Goal: Information Seeking & Learning: Learn about a topic

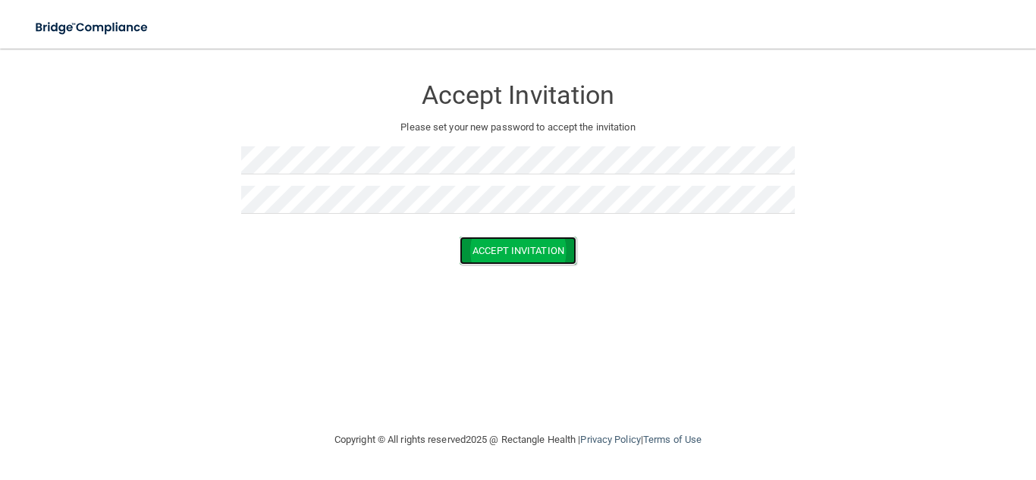
click at [499, 250] on button "Accept Invitation" at bounding box center [517, 251] width 117 height 28
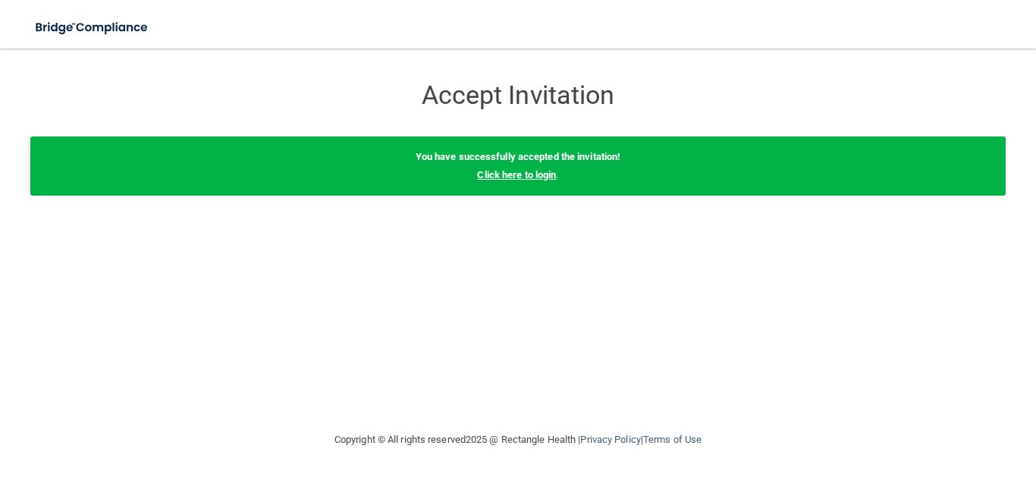
click at [548, 174] on link "Click here to login" at bounding box center [516, 174] width 79 height 11
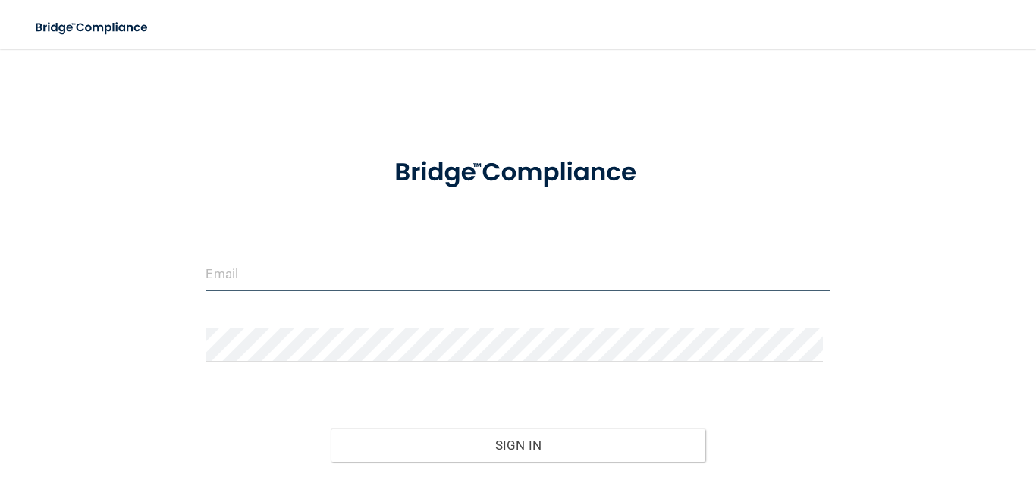
type input "[EMAIL_ADDRESS][DOMAIN_NAME]"
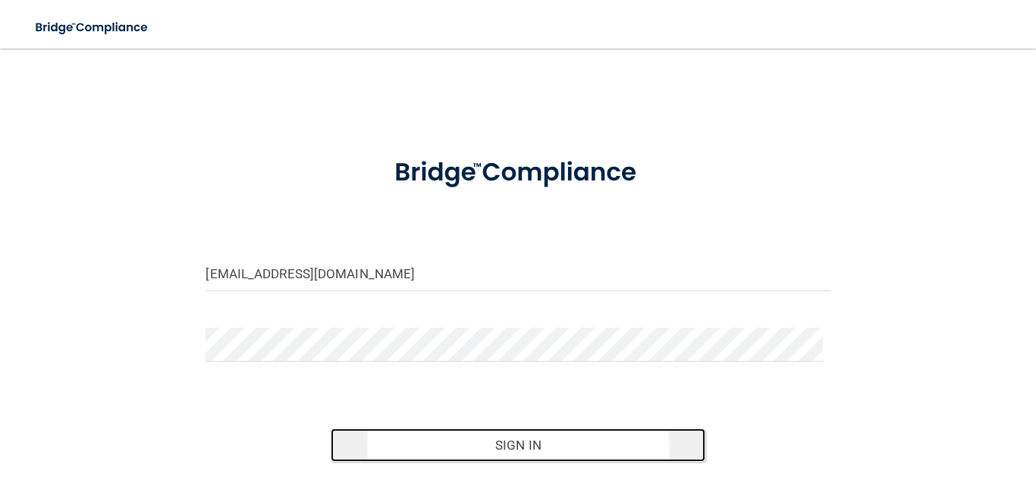
click at [423, 449] on button "Sign In" at bounding box center [518, 444] width 375 height 33
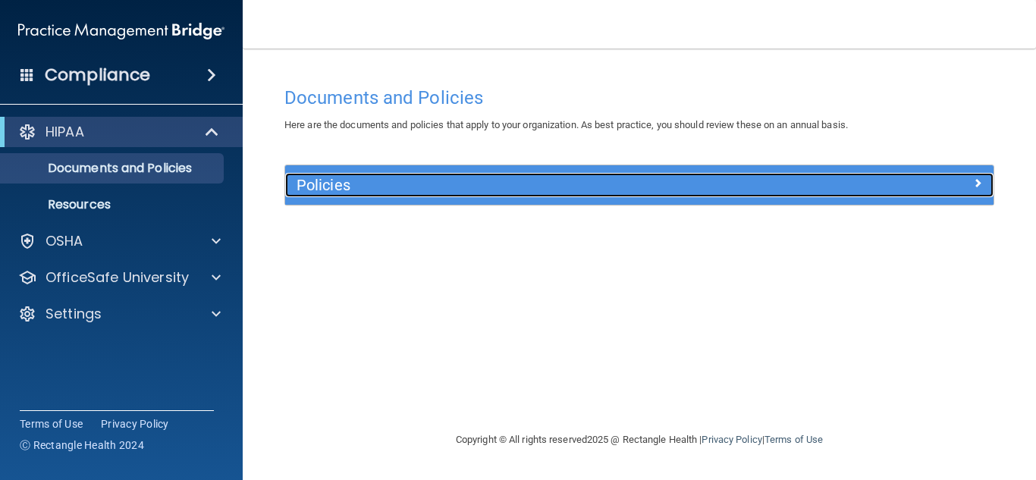
click at [494, 193] on h5 "Policies" at bounding box center [550, 185] width 509 height 17
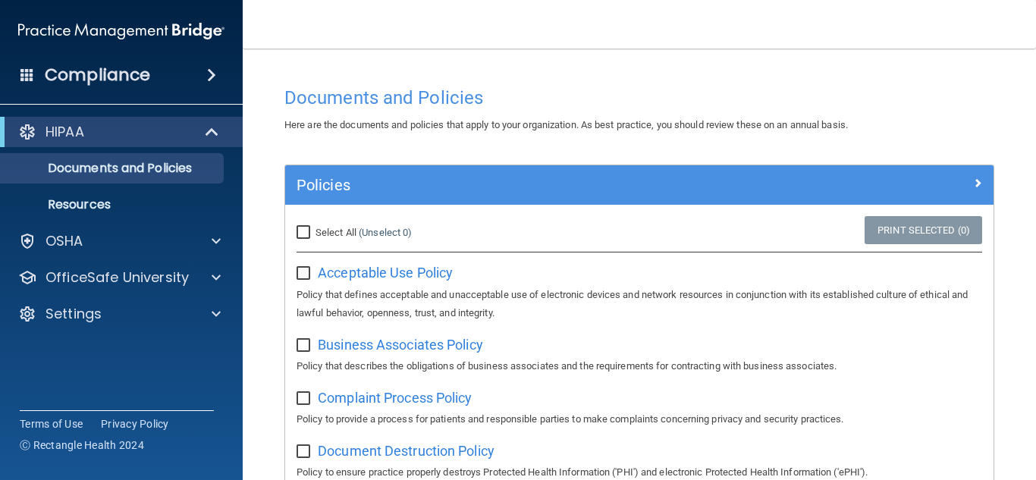
click at [299, 229] on input "Select All (Unselect 0) Unselect All" at bounding box center [304, 233] width 17 height 12
checkbox input "true"
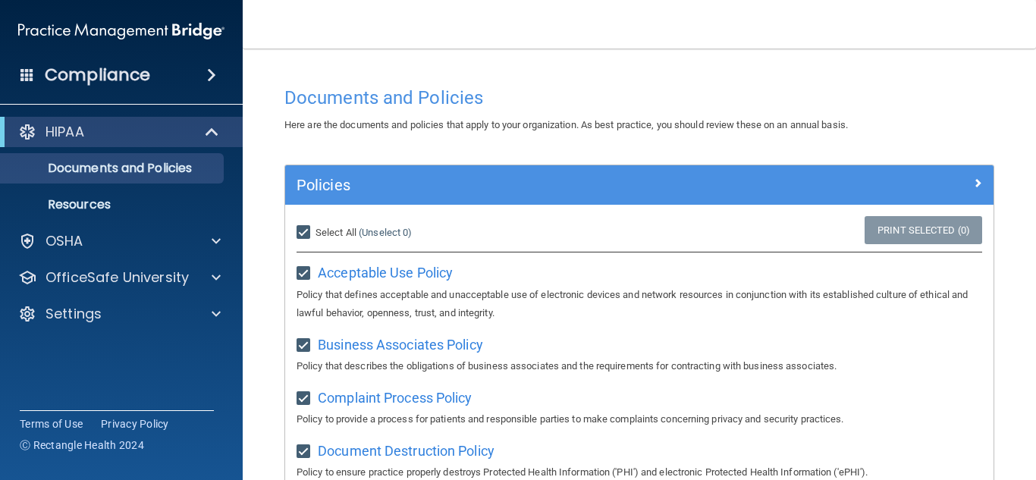
checkbox input "true"
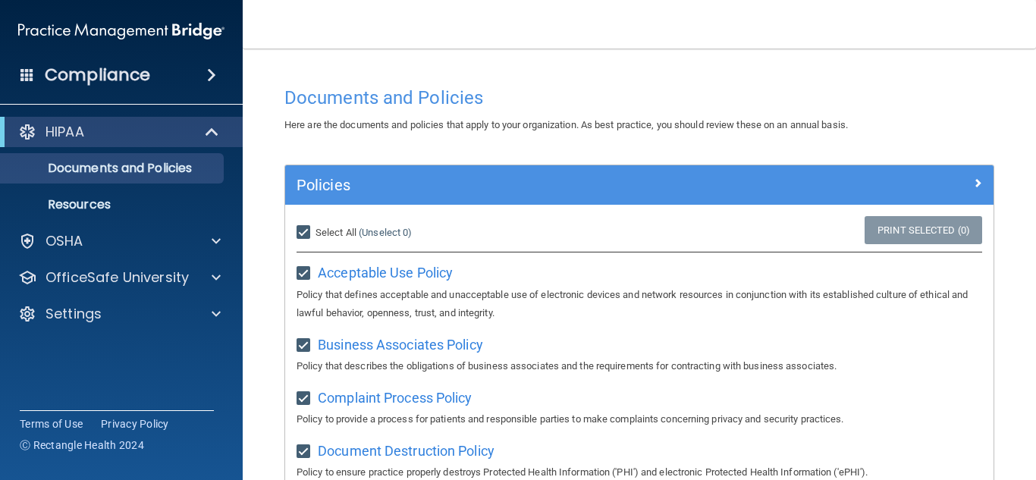
checkbox input "true"
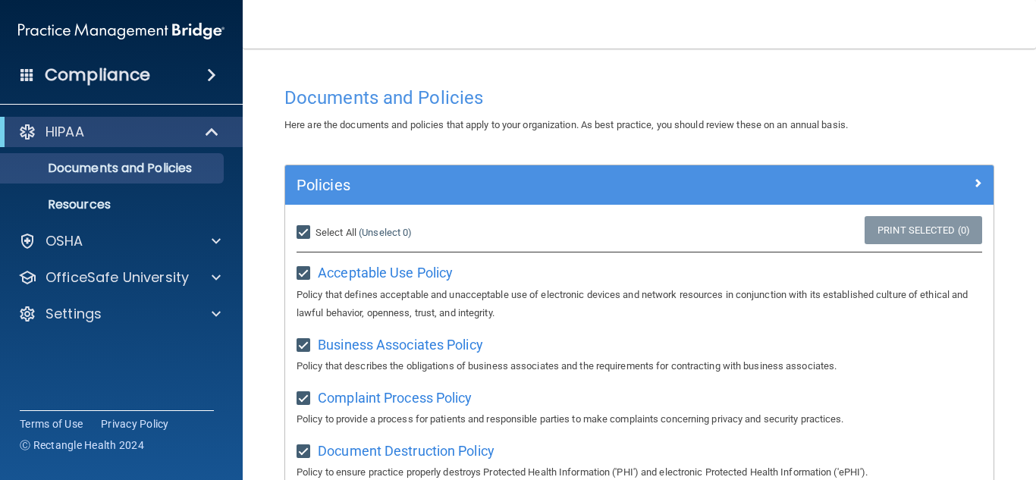
checkbox input "true"
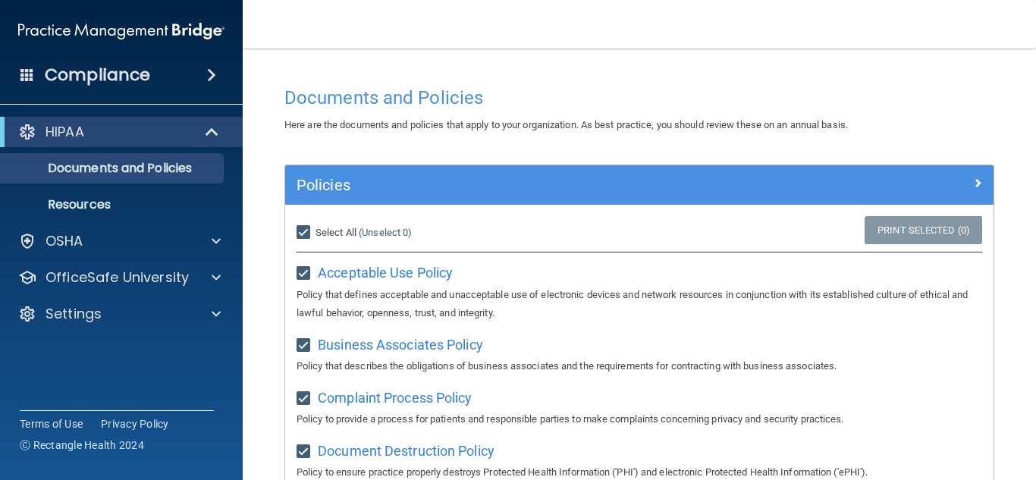
checkbox input "true"
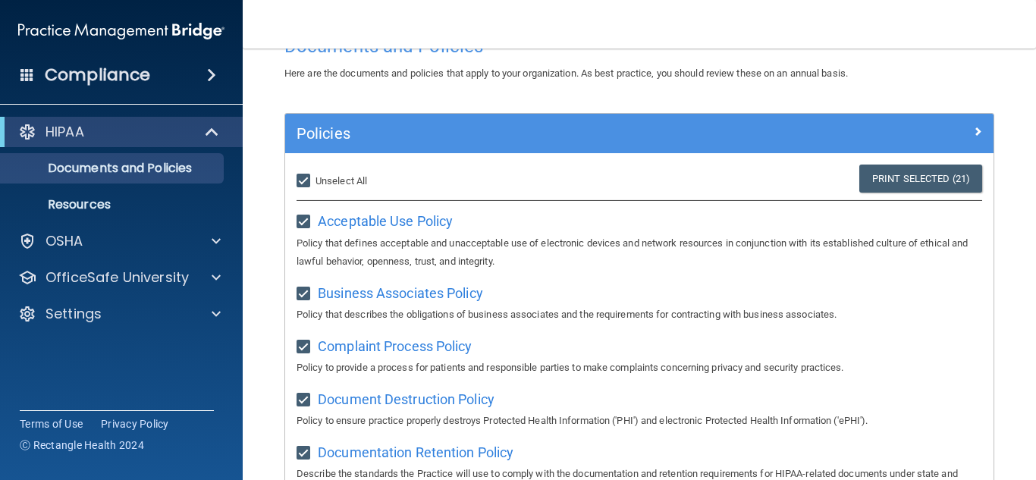
scroll to position [51, 0]
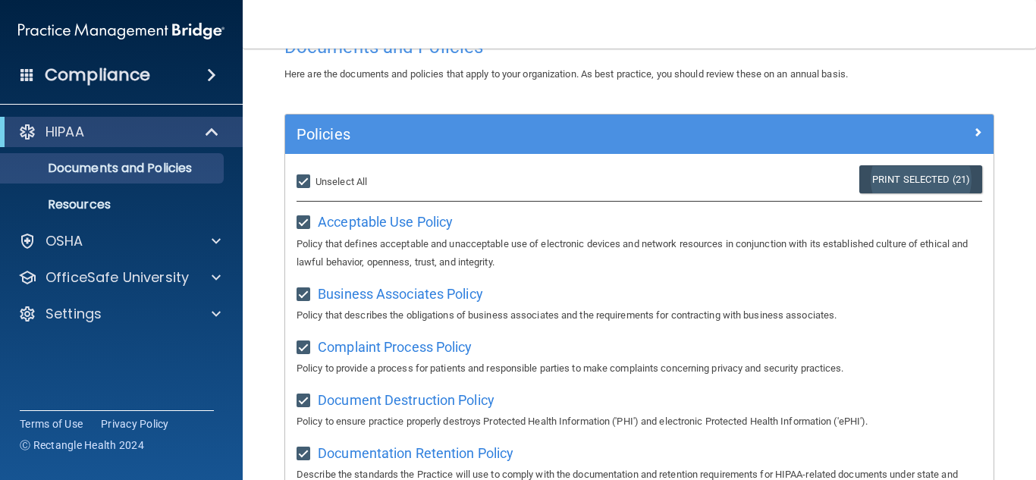
click at [876, 180] on link "Print Selected (21)" at bounding box center [920, 179] width 123 height 28
click at [159, 164] on p "Documents and Policies" at bounding box center [113, 168] width 207 height 15
click at [146, 134] on div "HIPAA" at bounding box center [100, 132] width 187 height 18
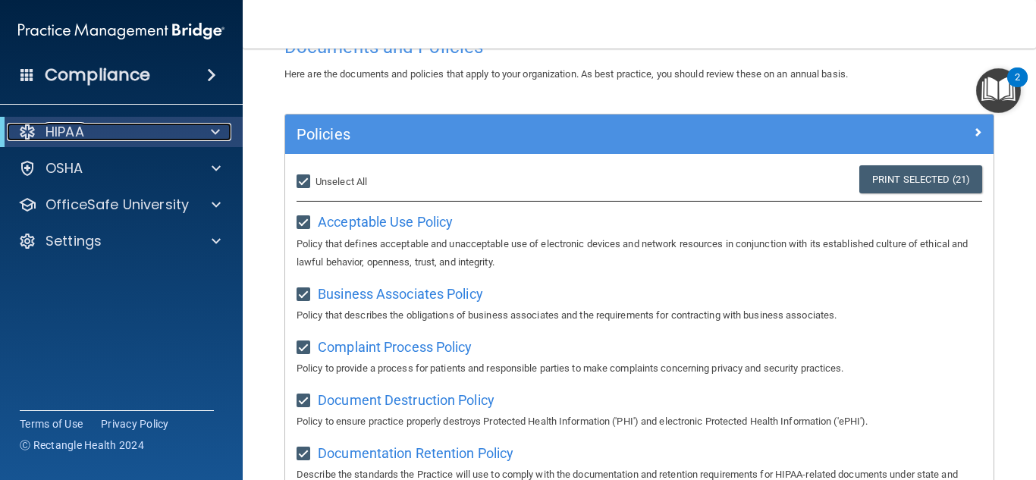
click at [146, 134] on div "HIPAA" at bounding box center [100, 132] width 187 height 18
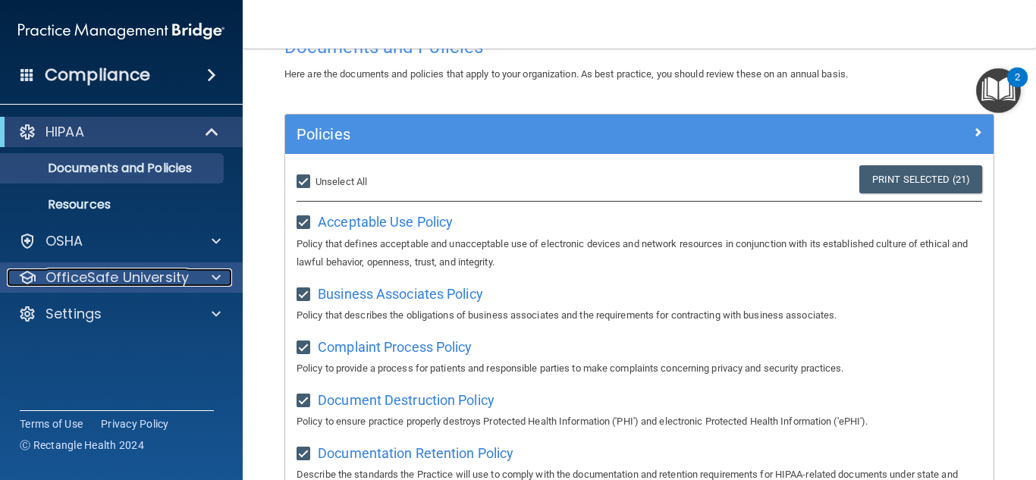
click at [122, 274] on p "OfficeSafe University" at bounding box center [116, 277] width 143 height 18
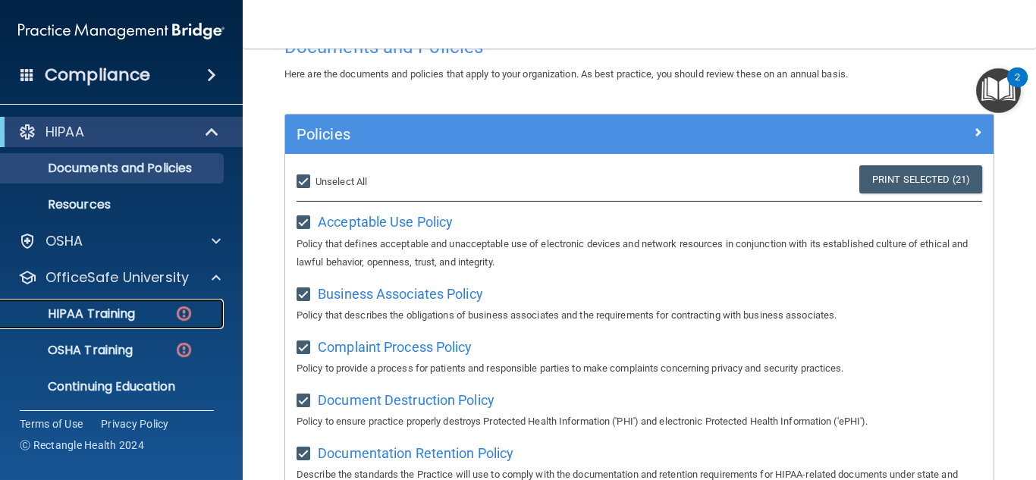
click at [105, 308] on p "HIPAA Training" at bounding box center [72, 313] width 125 height 15
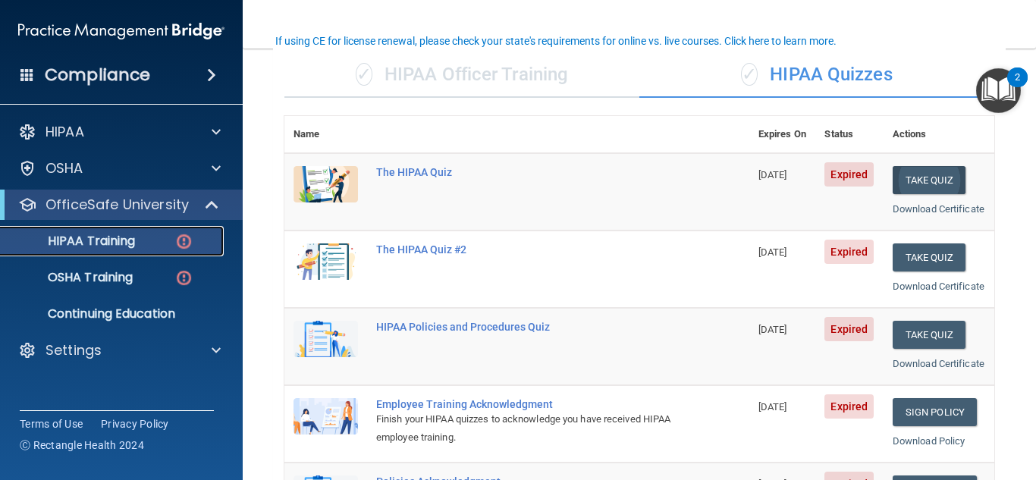
scroll to position [114, 0]
click at [918, 172] on button "Take Quiz" at bounding box center [928, 180] width 73 height 28
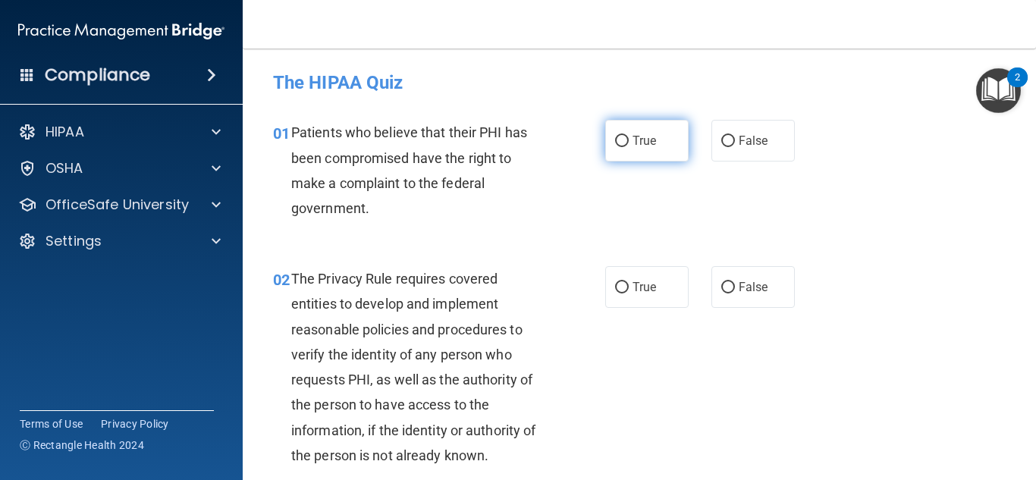
click at [616, 145] on input "True" at bounding box center [622, 141] width 14 height 11
radio input "true"
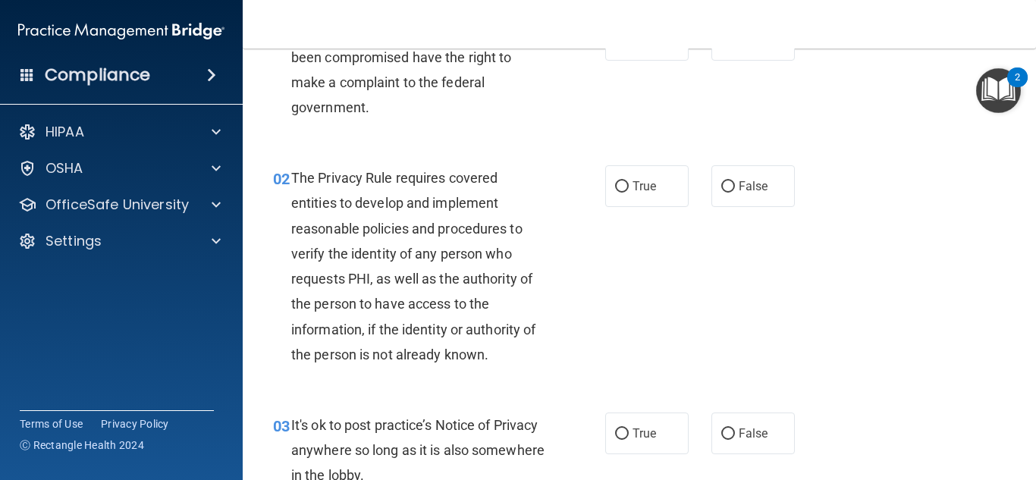
scroll to position [107, 0]
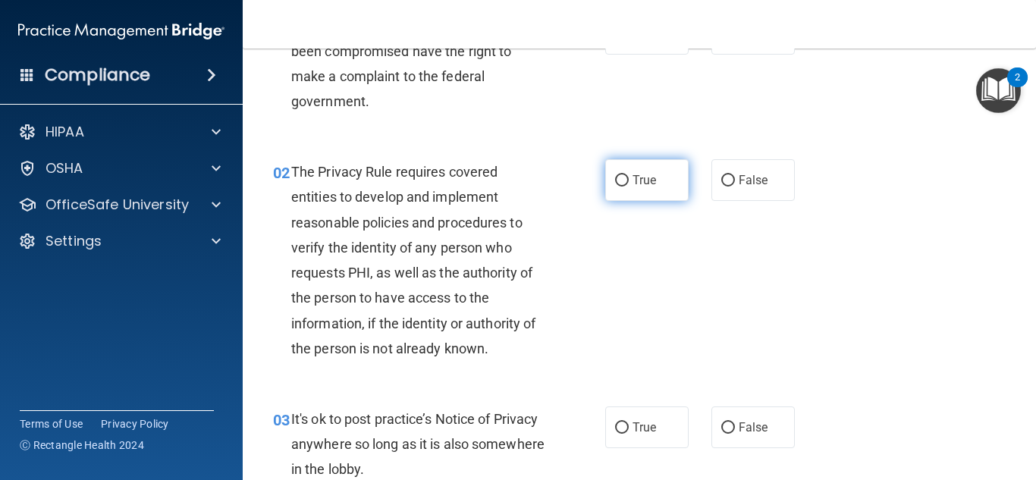
click at [616, 192] on label "True" at bounding box center [646, 180] width 83 height 42
click at [616, 187] on input "True" at bounding box center [622, 180] width 14 height 11
radio input "true"
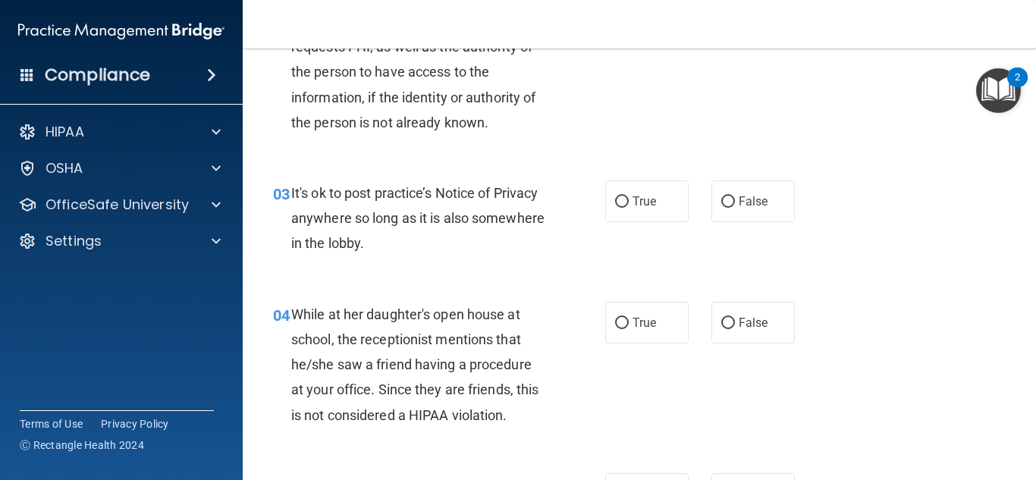
scroll to position [334, 0]
click at [640, 209] on label "True" at bounding box center [646, 201] width 83 height 42
click at [629, 207] on input "True" at bounding box center [622, 201] width 14 height 11
radio input "true"
click at [727, 215] on label "False" at bounding box center [752, 201] width 83 height 42
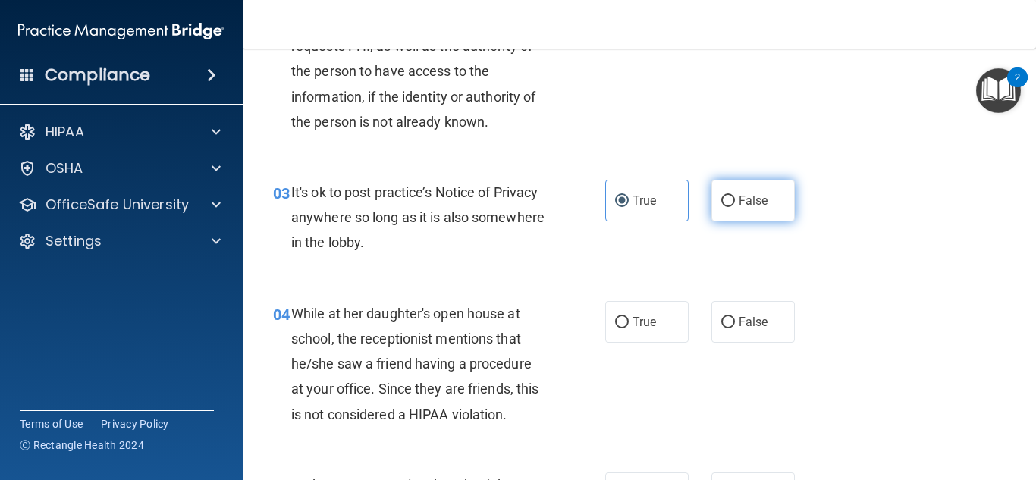
click at [727, 207] on input "False" at bounding box center [728, 201] width 14 height 11
radio input "true"
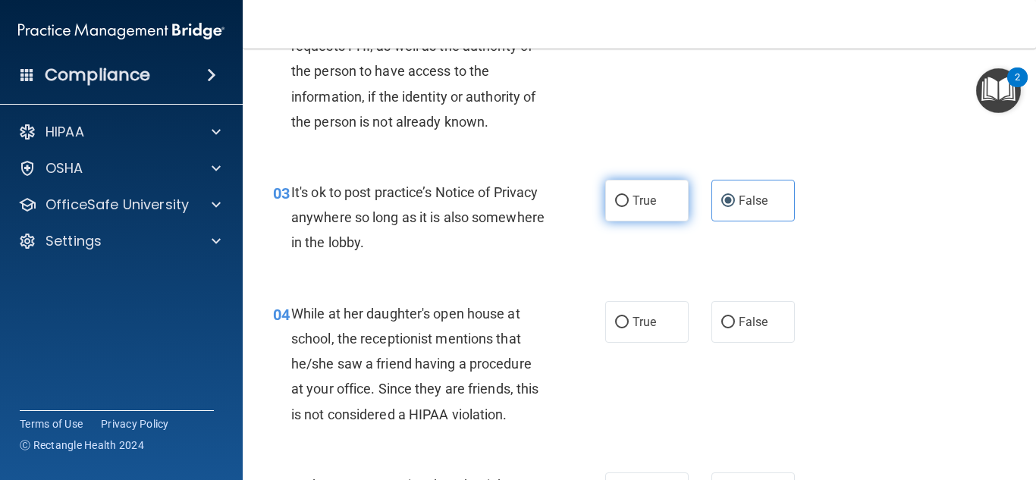
click at [666, 203] on label "True" at bounding box center [646, 201] width 83 height 42
click at [629, 203] on input "True" at bounding box center [622, 201] width 14 height 11
radio input "true"
radio input "false"
click at [666, 203] on label "True" at bounding box center [646, 201] width 83 height 42
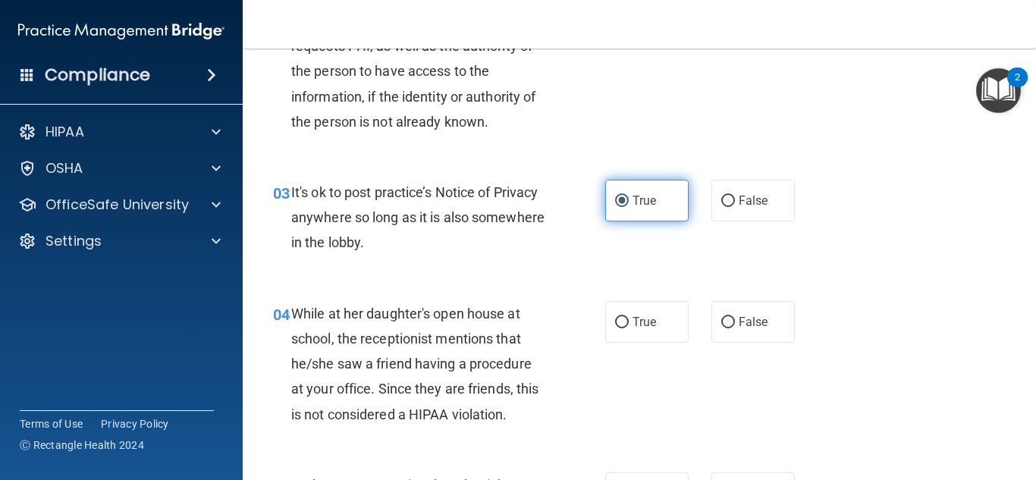
click at [629, 203] on input "True" at bounding box center [622, 201] width 14 height 11
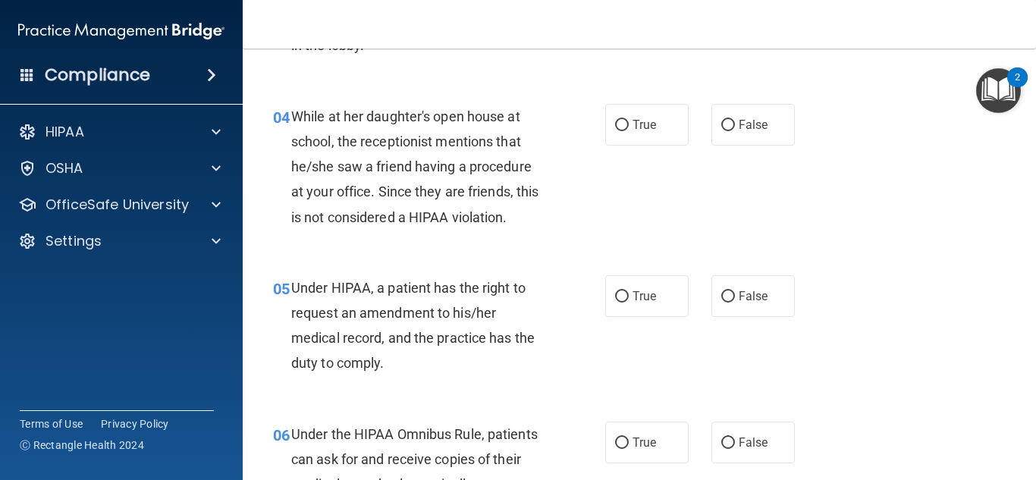
scroll to position [534, 0]
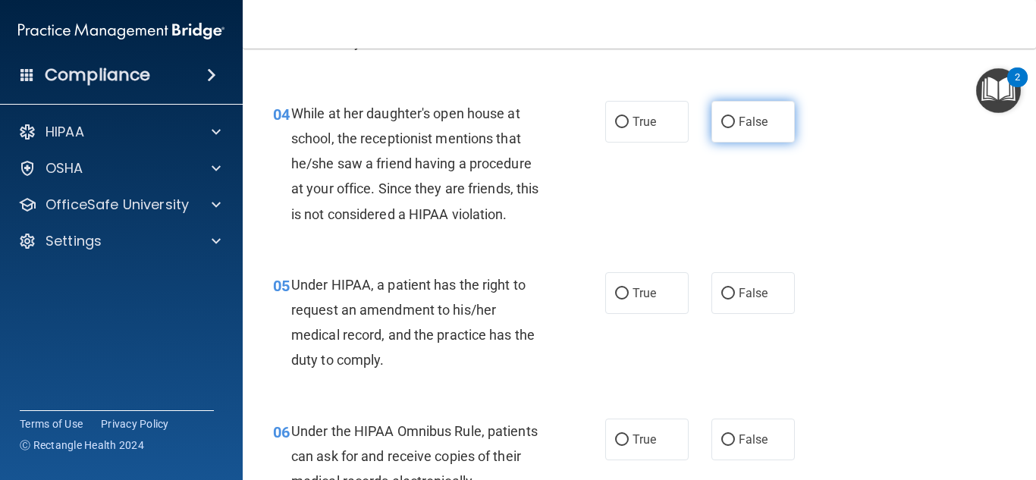
click at [721, 122] on input "False" at bounding box center [728, 122] width 14 height 11
radio input "true"
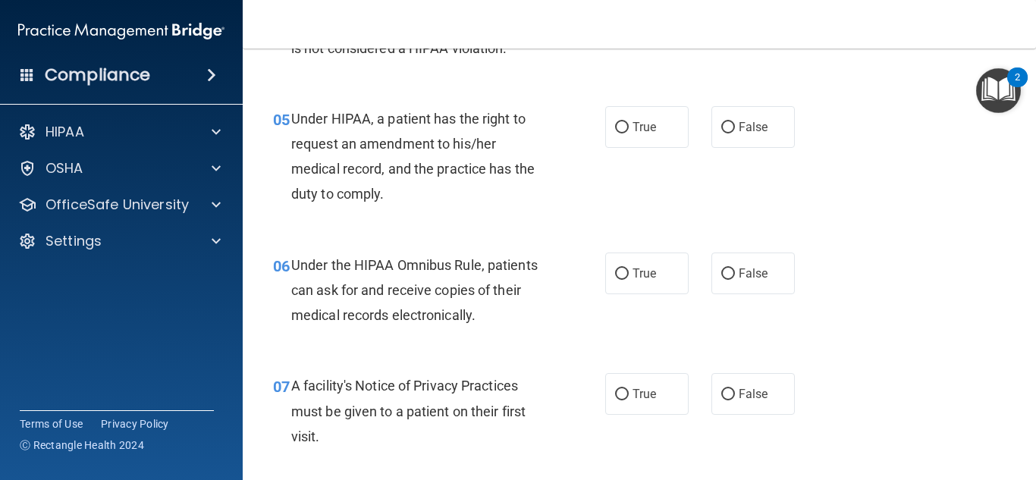
scroll to position [701, 0]
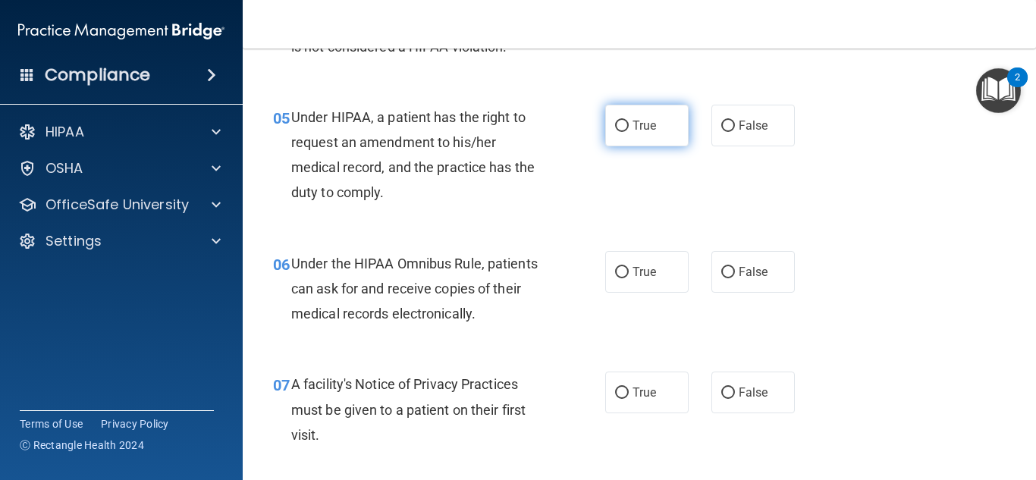
click at [632, 129] on span "True" at bounding box center [644, 125] width 24 height 14
click at [629, 129] on input "True" at bounding box center [622, 126] width 14 height 11
radio input "true"
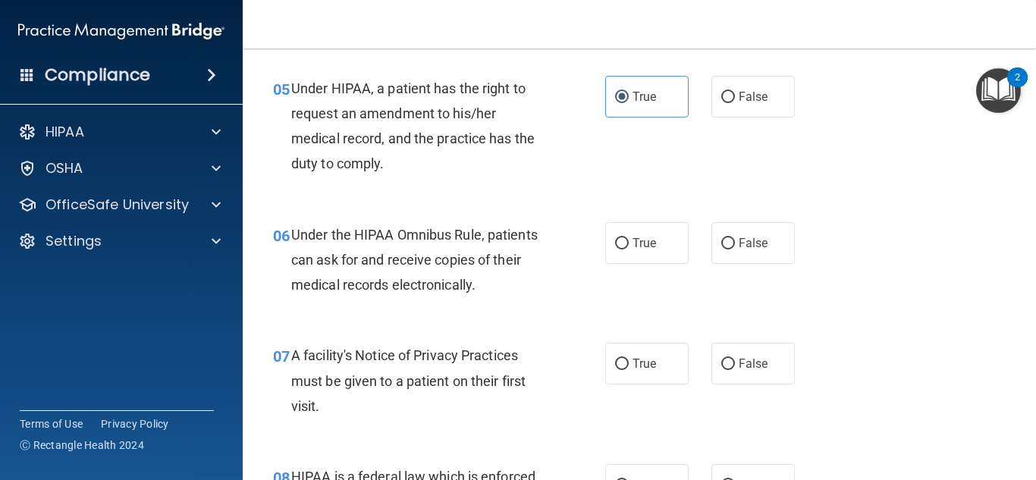
scroll to position [732, 0]
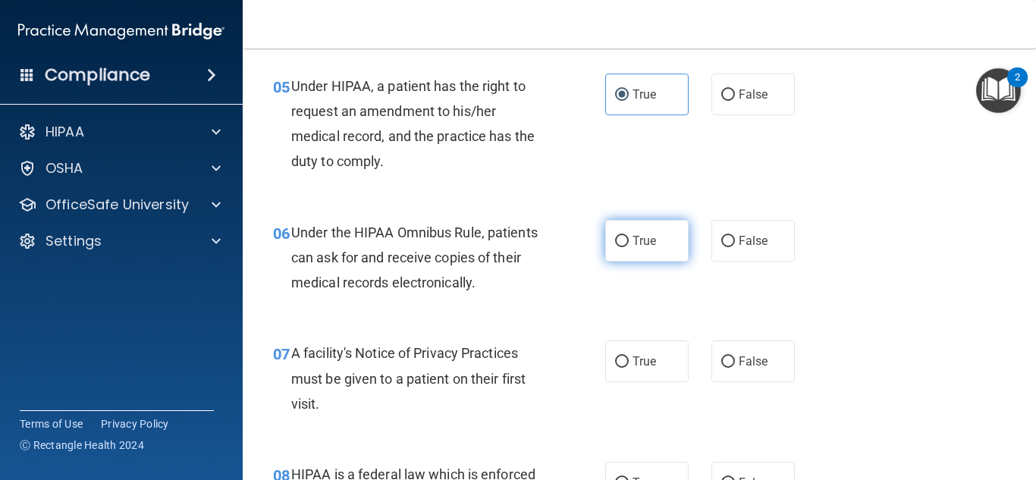
click at [640, 249] on label "True" at bounding box center [646, 241] width 83 height 42
click at [629, 247] on input "True" at bounding box center [622, 241] width 14 height 11
radio input "true"
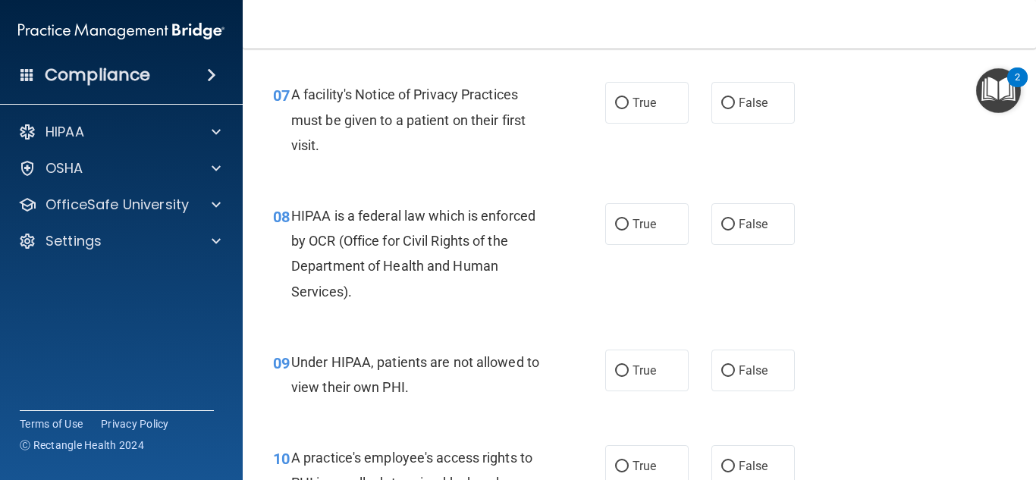
scroll to position [992, 0]
click at [646, 118] on label "True" at bounding box center [646, 102] width 83 height 42
click at [629, 108] on input "True" at bounding box center [622, 102] width 14 height 11
radio input "true"
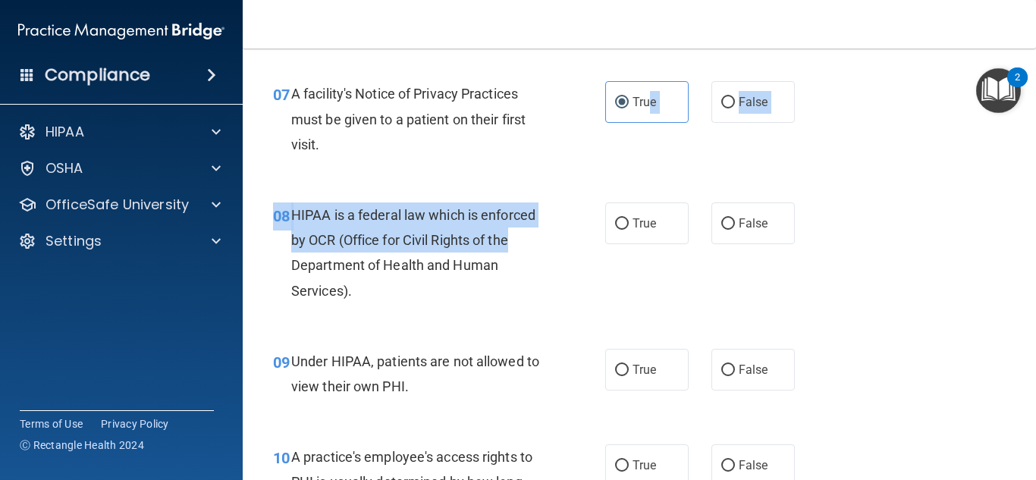
drag, startPoint x: 646, startPoint y: 118, endPoint x: 579, endPoint y: 230, distance: 130.6
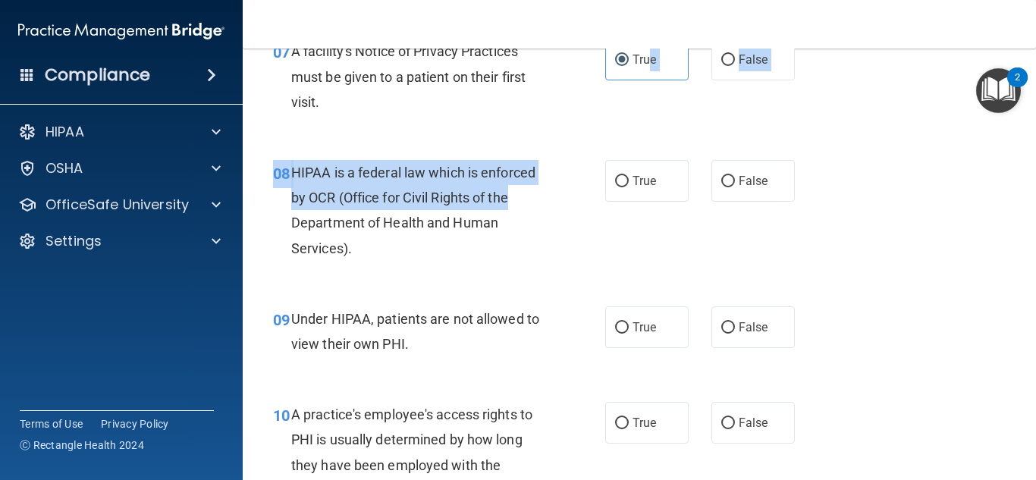
scroll to position [1058, 0]
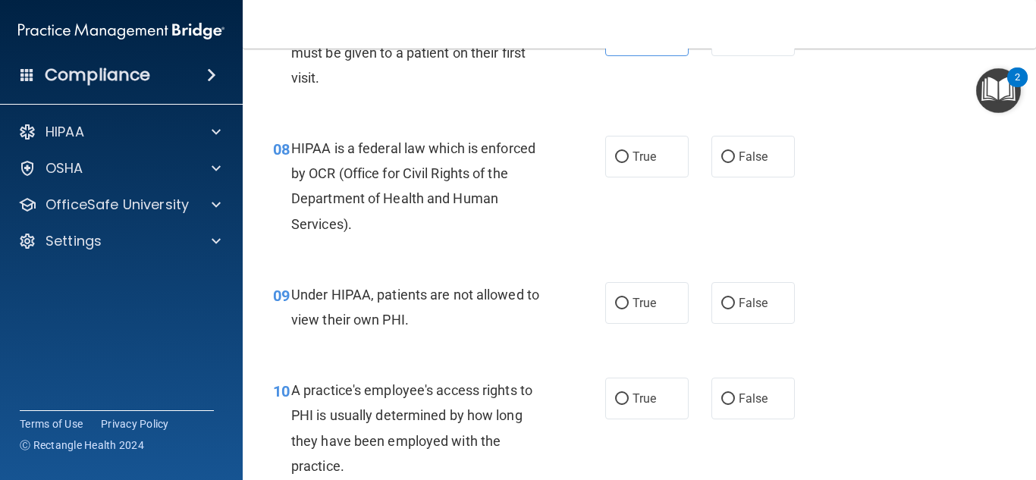
click at [579, 230] on div "08 HIPAA is a federal law which is enforced by OCR (Office for Civil Rights of …" at bounding box center [439, 190] width 378 height 108
click at [638, 152] on span "True" at bounding box center [644, 156] width 24 height 14
click at [629, 152] on input "True" at bounding box center [622, 157] width 14 height 11
radio input "true"
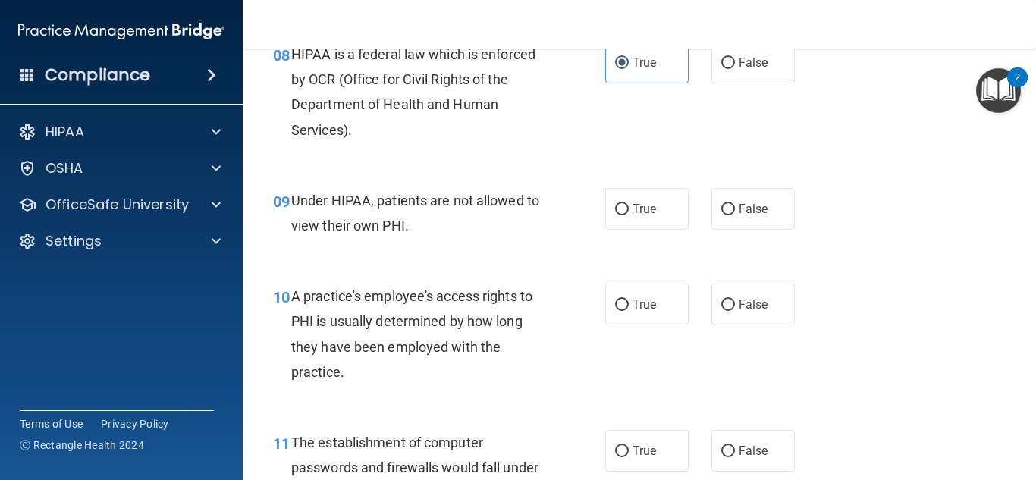
scroll to position [1163, 0]
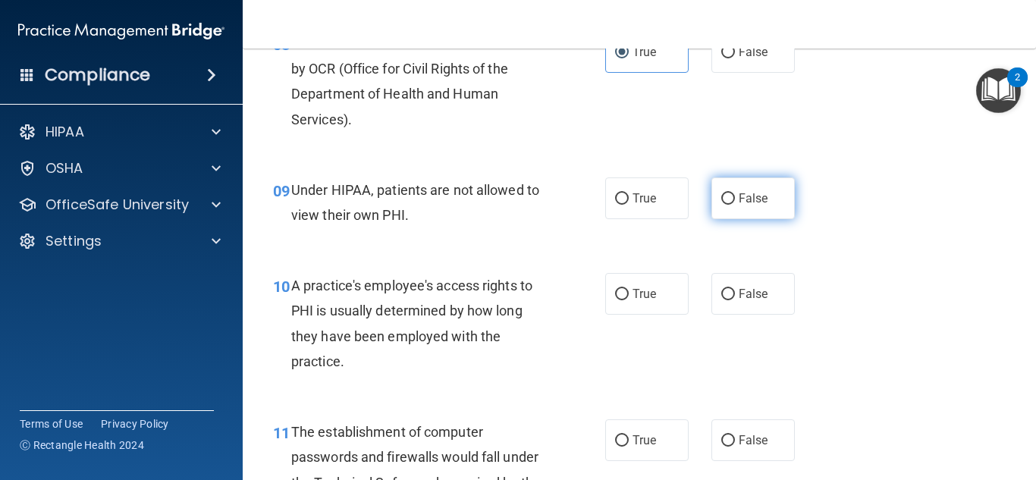
click at [711, 204] on label "False" at bounding box center [752, 198] width 83 height 42
click at [721, 204] on input "False" at bounding box center [728, 198] width 14 height 11
radio input "true"
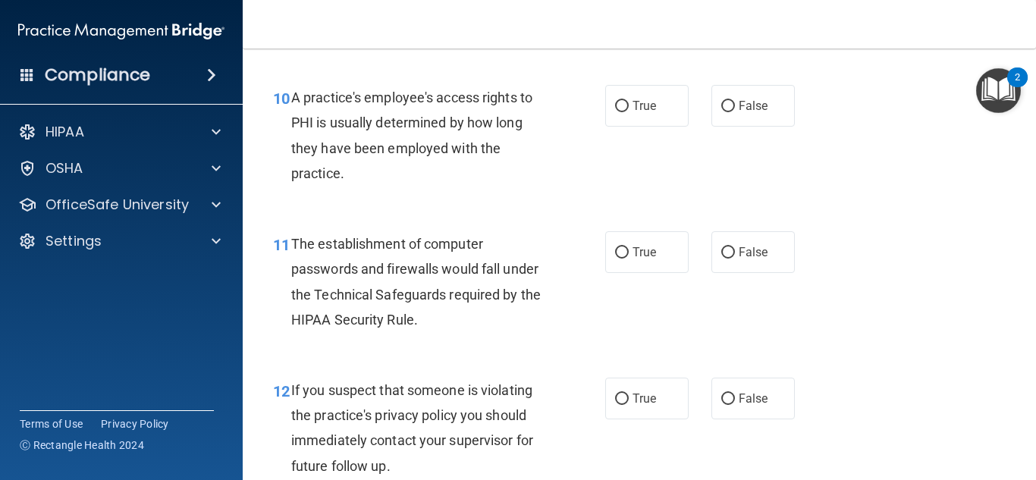
scroll to position [1352, 0]
click at [738, 103] on span "False" at bounding box center [753, 105] width 30 height 14
click at [735, 103] on input "False" at bounding box center [728, 105] width 14 height 11
radio input "true"
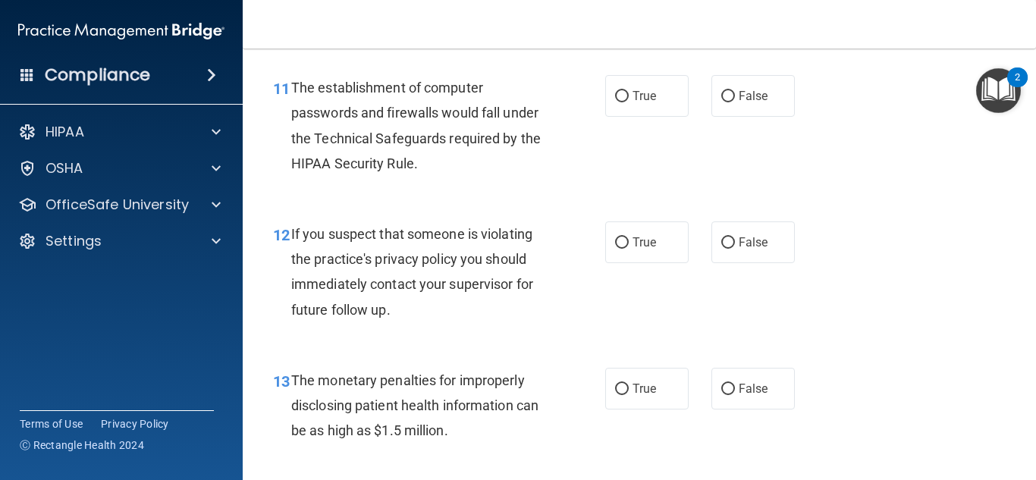
scroll to position [1512, 0]
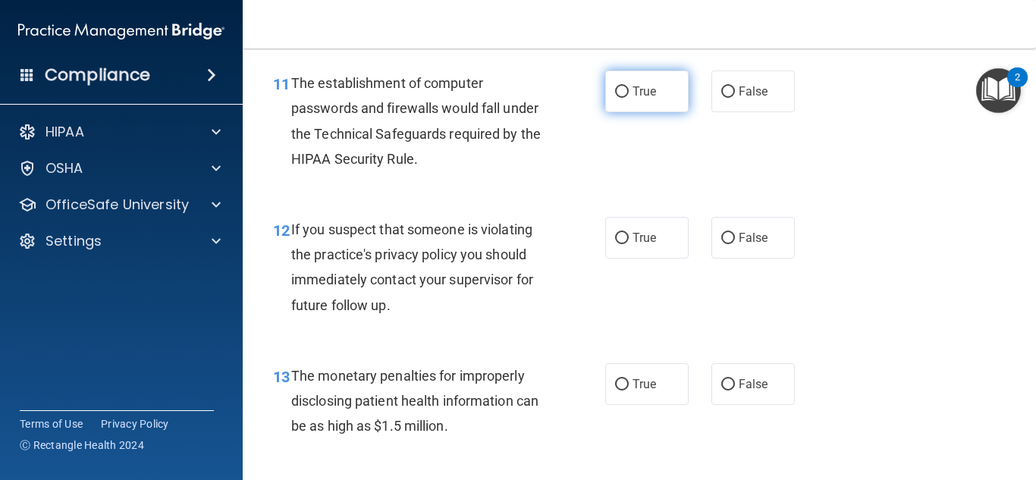
click at [615, 91] on input "True" at bounding box center [622, 91] width 14 height 11
radio input "true"
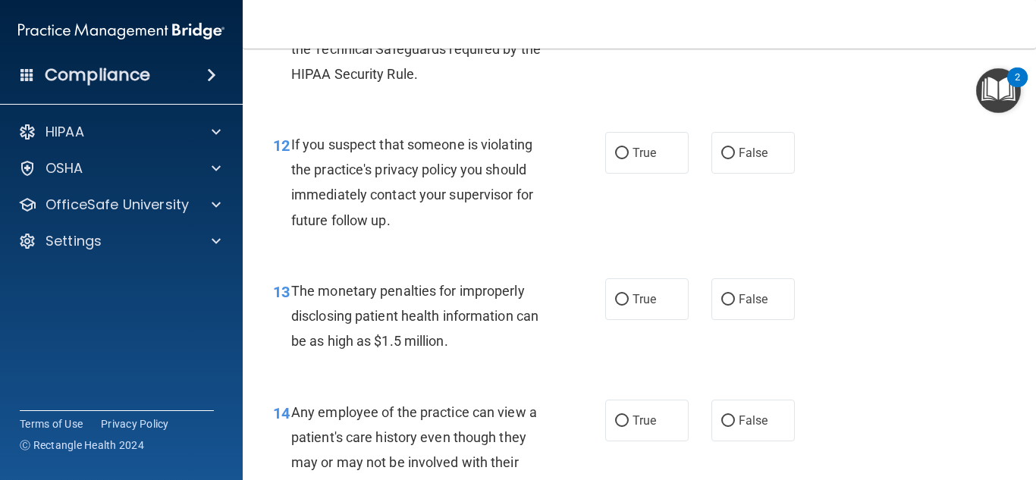
scroll to position [1598, 0]
click at [634, 155] on span "True" at bounding box center [644, 152] width 24 height 14
click at [629, 155] on input "True" at bounding box center [622, 152] width 14 height 11
radio input "true"
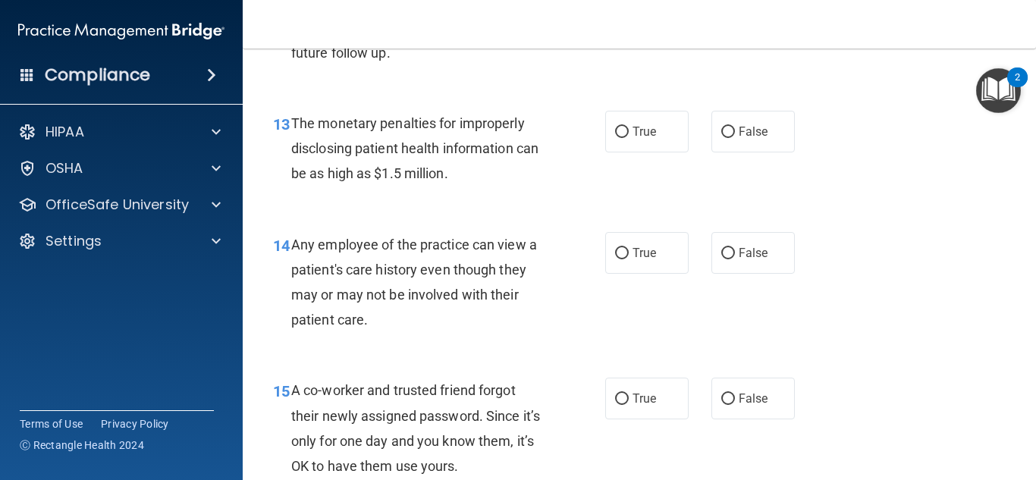
scroll to position [1767, 0]
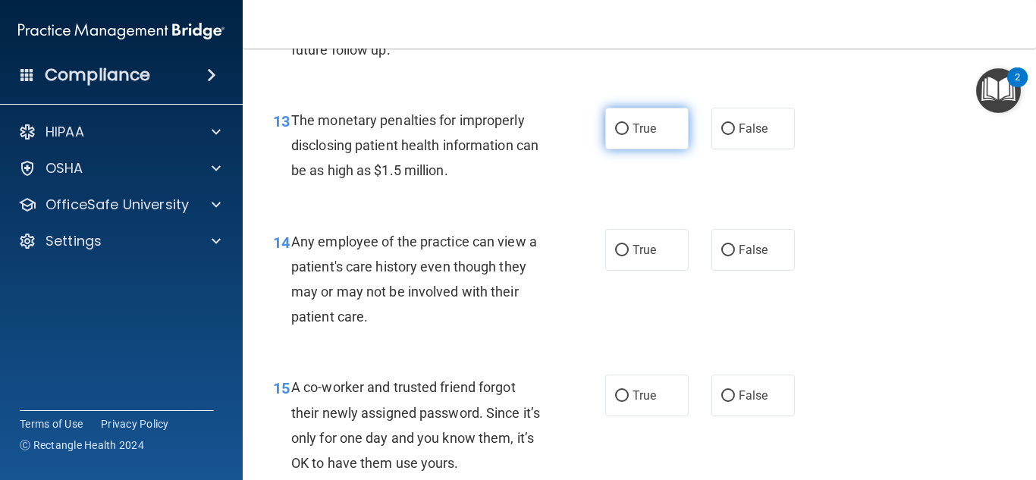
click at [613, 112] on label "True" at bounding box center [646, 129] width 83 height 42
click at [615, 124] on input "True" at bounding box center [622, 129] width 14 height 11
radio input "true"
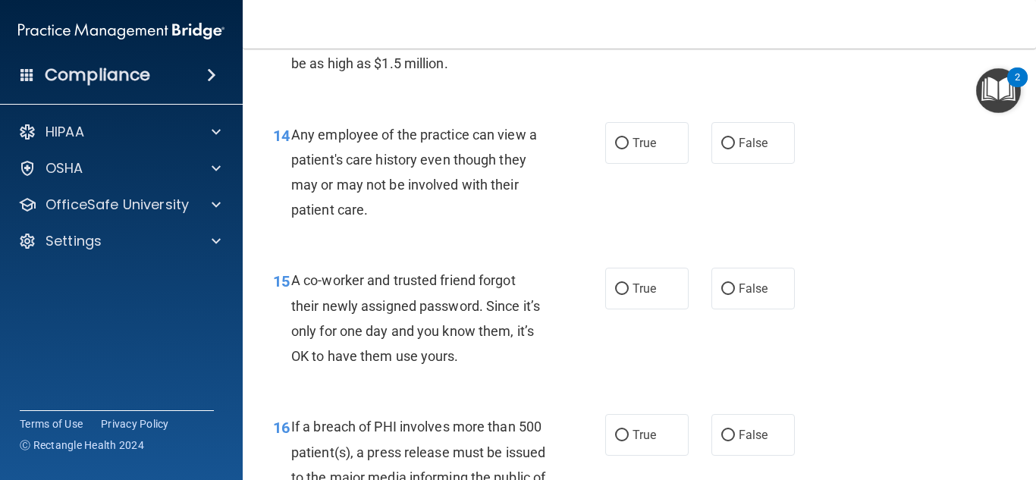
scroll to position [1874, 0]
click at [762, 158] on label "False" at bounding box center [752, 144] width 83 height 42
click at [735, 150] on input "False" at bounding box center [728, 144] width 14 height 11
radio input "true"
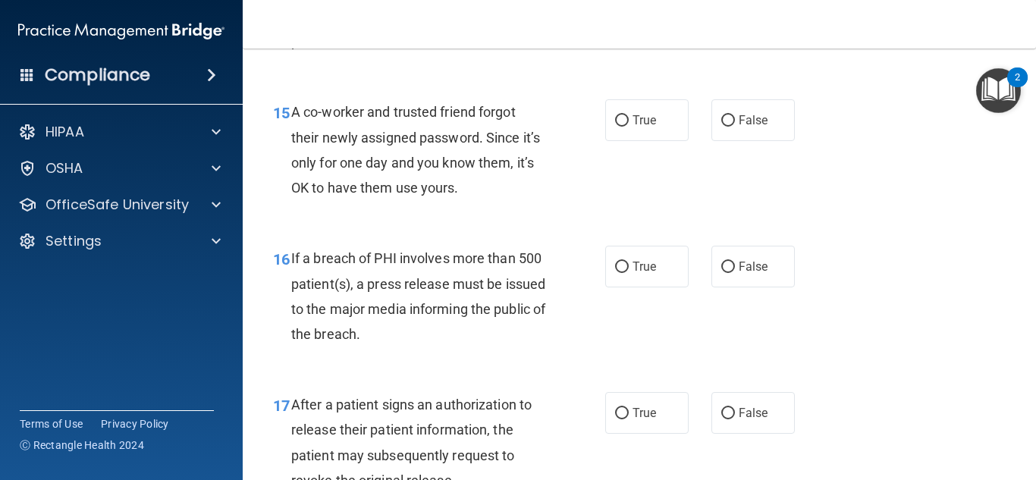
scroll to position [2043, 0]
click at [719, 135] on label "False" at bounding box center [752, 120] width 83 height 42
click at [721, 126] on input "False" at bounding box center [728, 119] width 14 height 11
radio input "true"
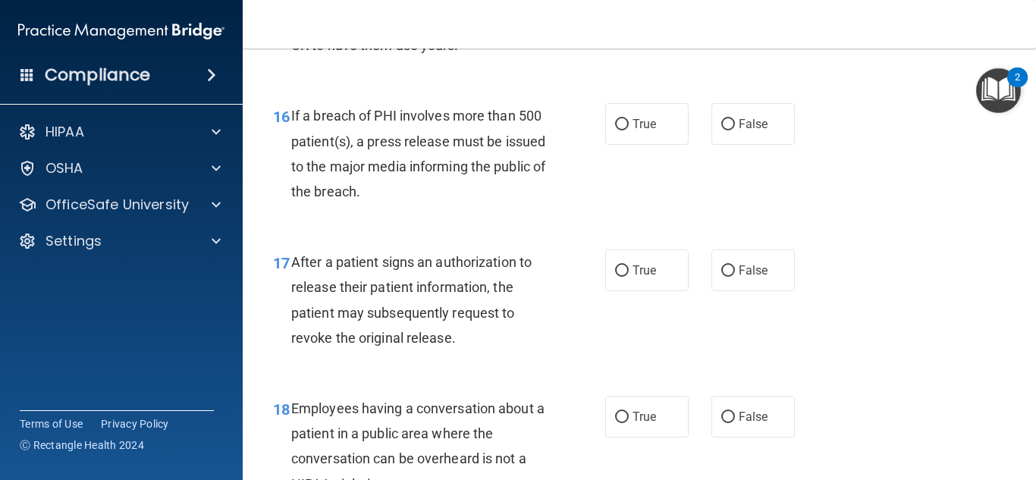
scroll to position [2195, 0]
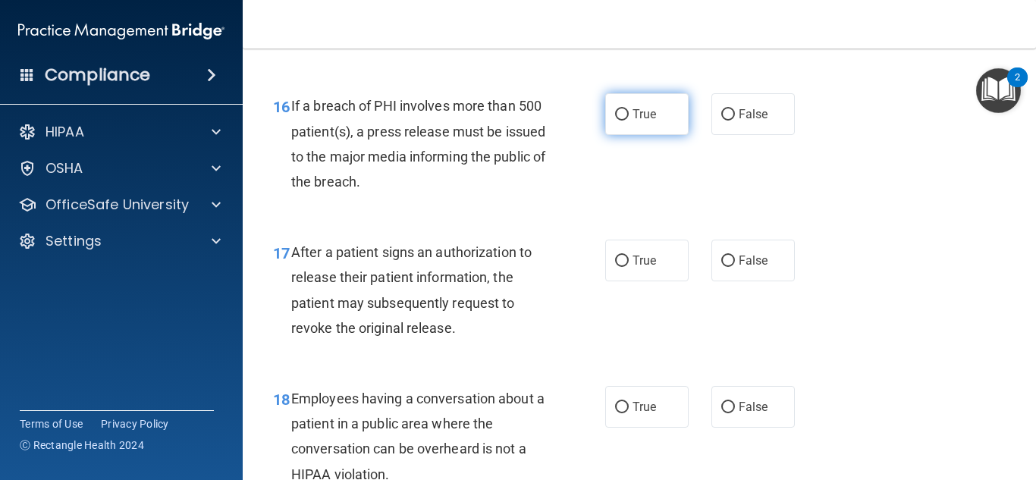
click at [622, 94] on label "True" at bounding box center [646, 114] width 83 height 42
click at [622, 109] on input "True" at bounding box center [622, 114] width 14 height 11
radio input "true"
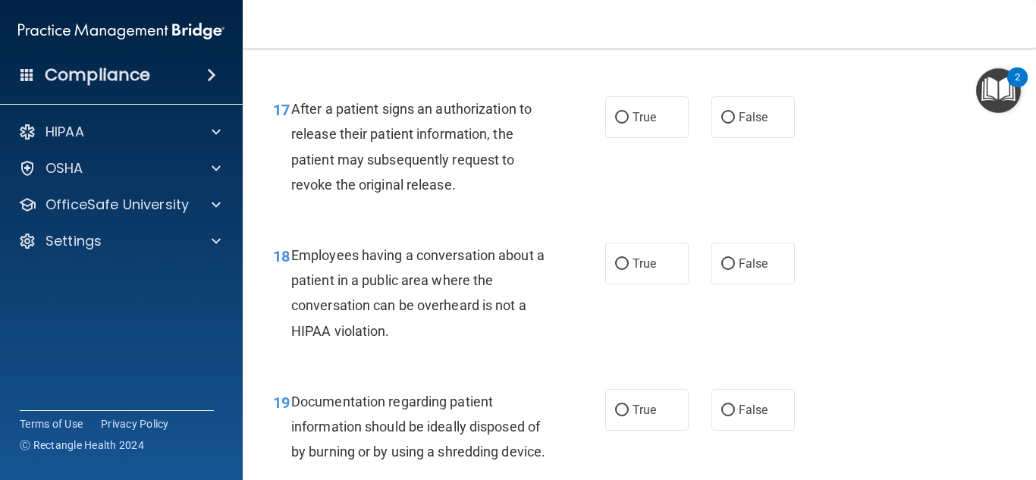
scroll to position [2339, 0]
click at [610, 131] on label "True" at bounding box center [646, 117] width 83 height 42
click at [615, 123] on input "True" at bounding box center [622, 116] width 14 height 11
radio input "true"
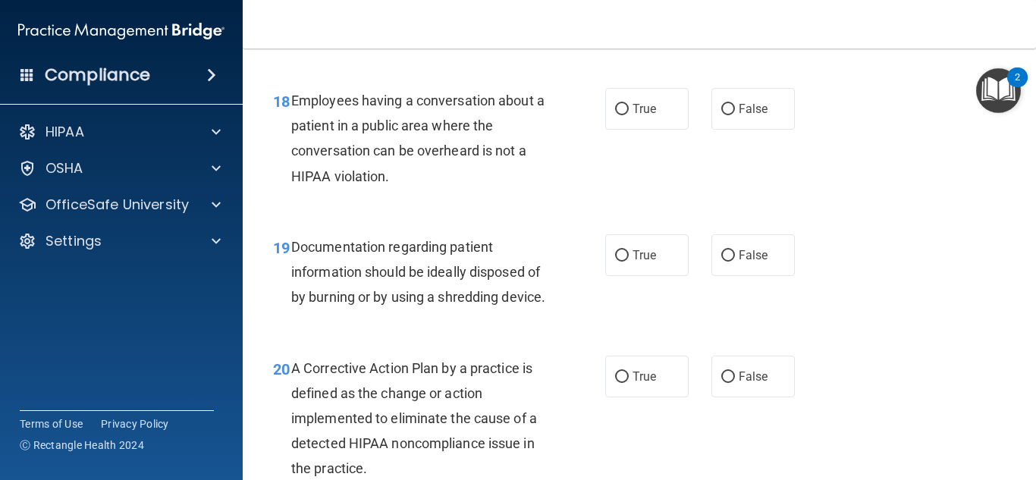
scroll to position [2494, 0]
click at [713, 116] on label "False" at bounding box center [752, 108] width 83 height 42
click at [721, 114] on input "False" at bounding box center [728, 108] width 14 height 11
radio input "true"
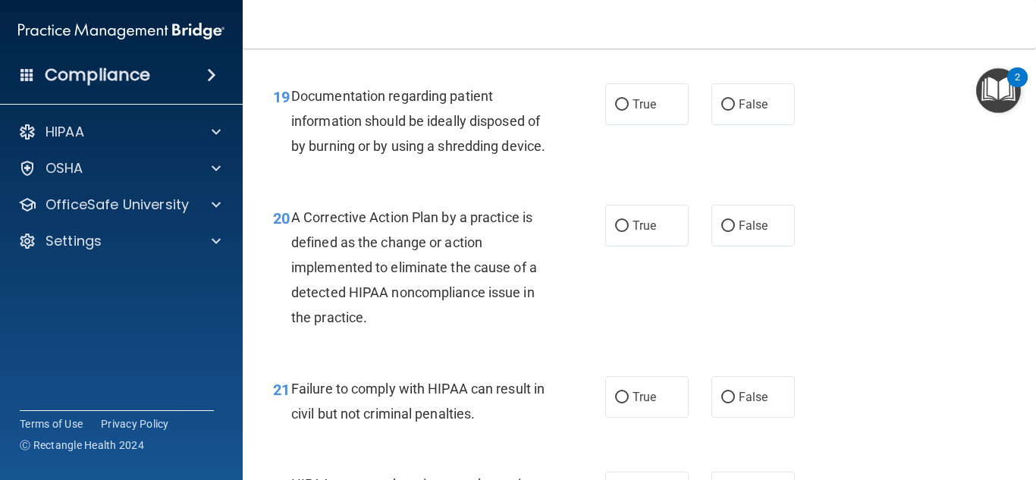
scroll to position [2645, 0]
click at [616, 124] on div "19 Documentation regarding patient information should be ideally disposed of by…" at bounding box center [439, 123] width 378 height 83
click at [628, 120] on label "True" at bounding box center [646, 103] width 83 height 42
click at [628, 109] on input "True" at bounding box center [622, 103] width 14 height 11
radio input "true"
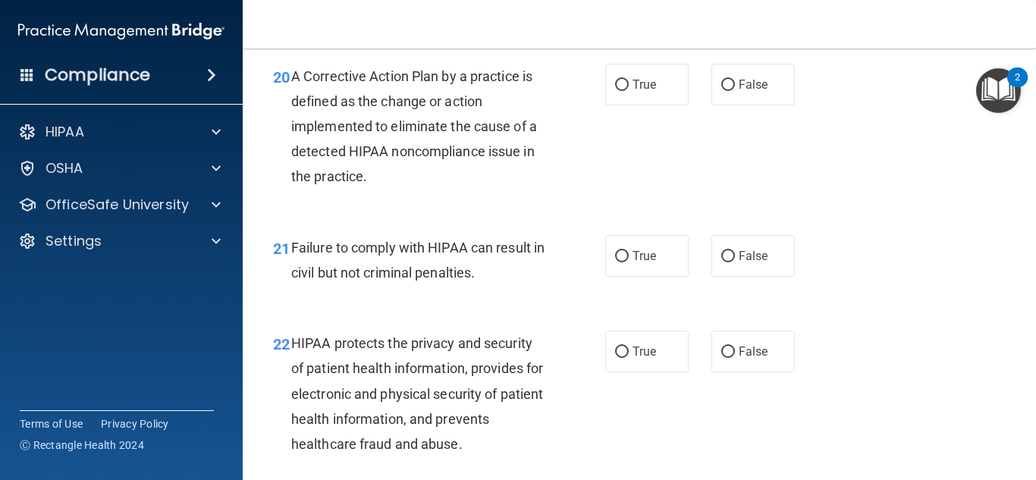
scroll to position [2786, 0]
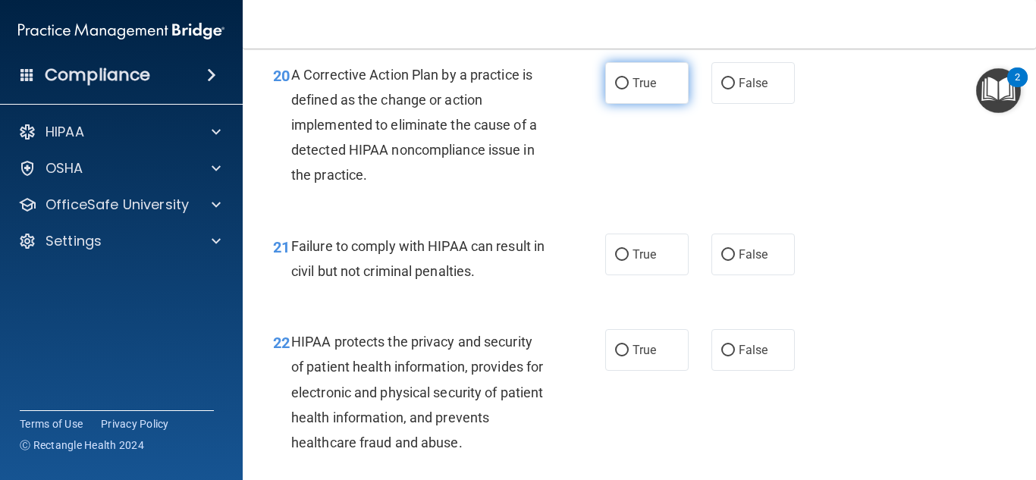
click at [655, 104] on label "True" at bounding box center [646, 83] width 83 height 42
click at [629, 89] on input "True" at bounding box center [622, 83] width 14 height 11
radio input "true"
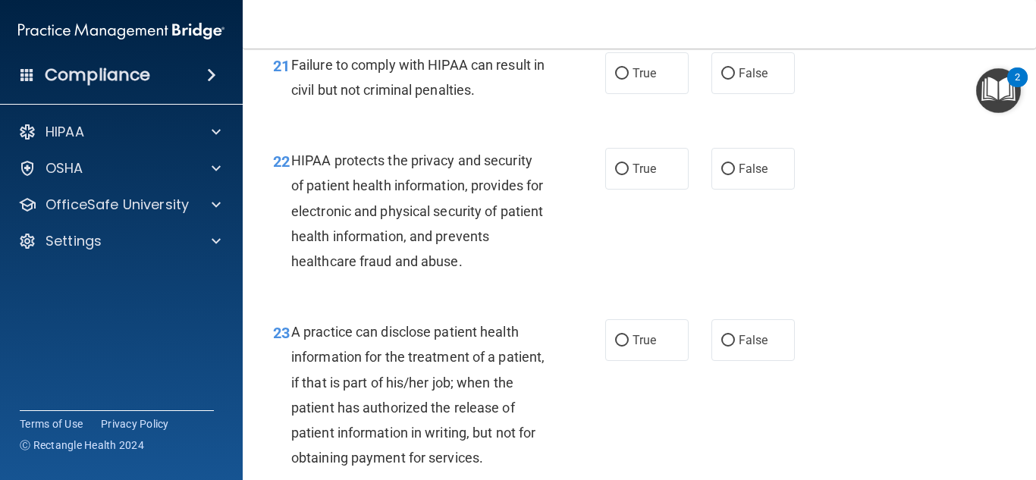
scroll to position [2984, 0]
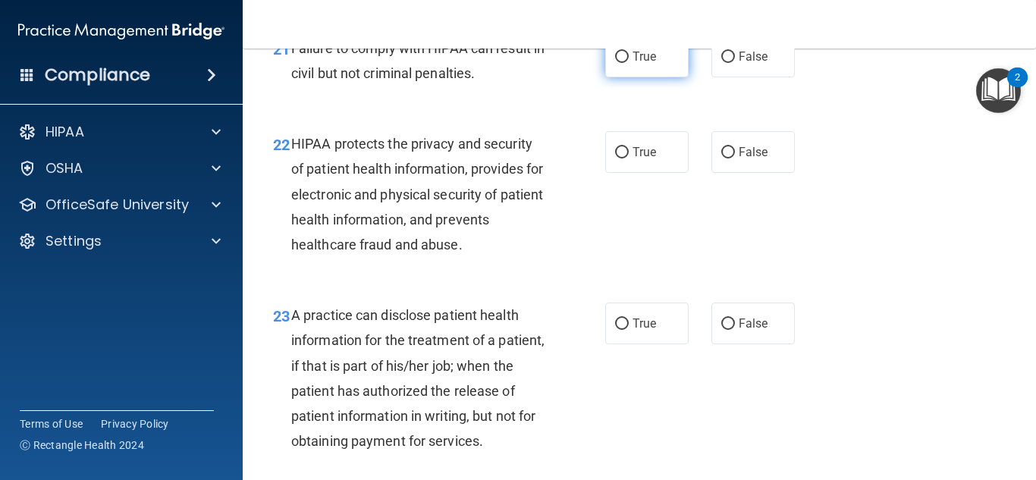
click at [671, 77] on label "True" at bounding box center [646, 57] width 83 height 42
click at [629, 63] on input "True" at bounding box center [622, 57] width 14 height 11
radio input "true"
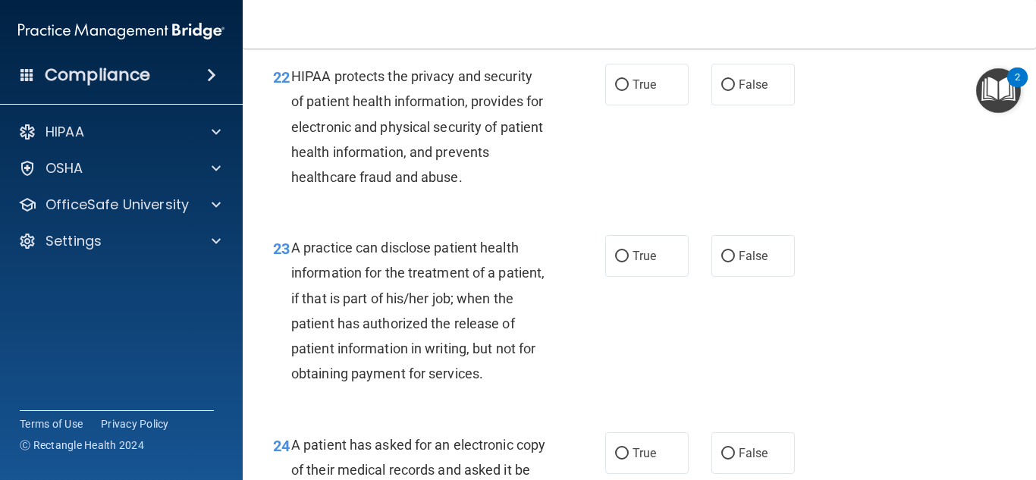
scroll to position [3053, 0]
click at [644, 91] on span "True" at bounding box center [644, 84] width 24 height 14
click at [629, 90] on input "True" at bounding box center [622, 84] width 14 height 11
radio input "true"
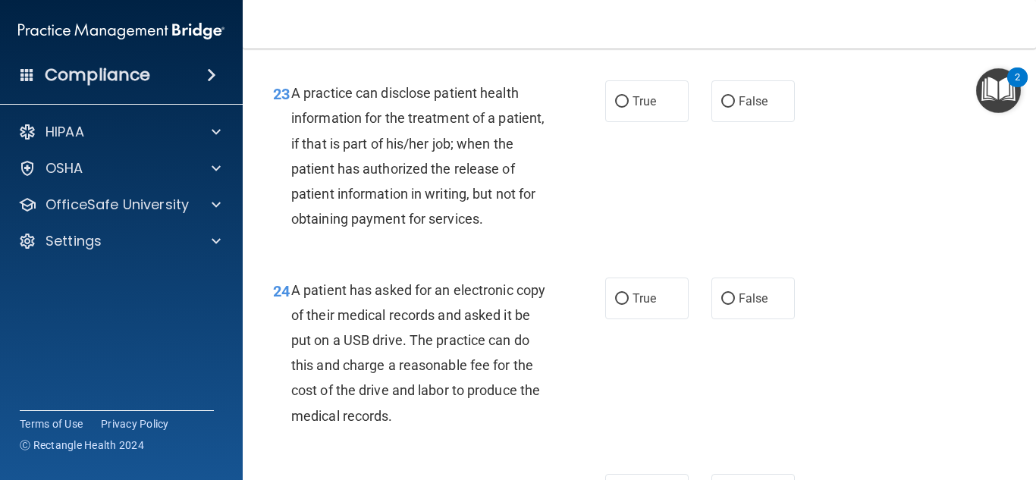
scroll to position [3207, 0]
click at [742, 121] on label "False" at bounding box center [752, 101] width 83 height 42
click at [735, 107] on input "False" at bounding box center [728, 101] width 14 height 11
radio input "true"
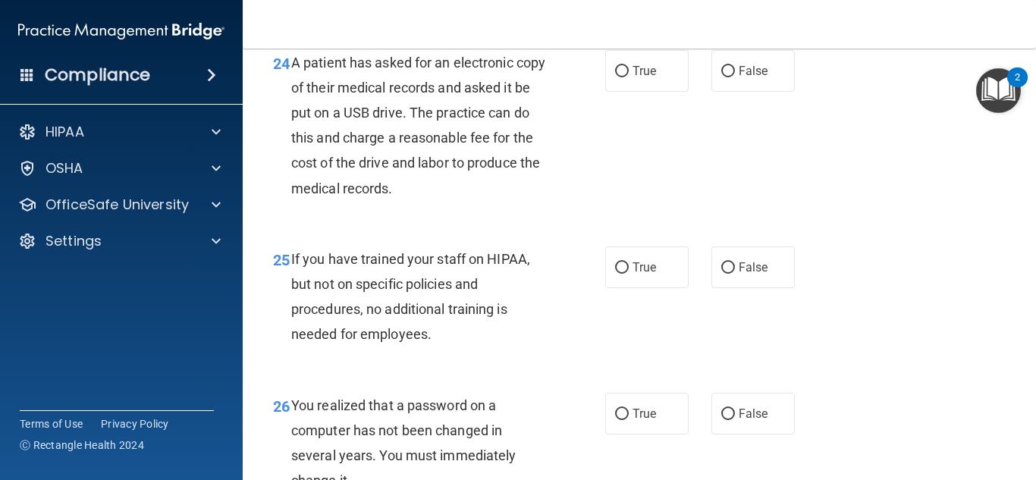
scroll to position [3437, 0]
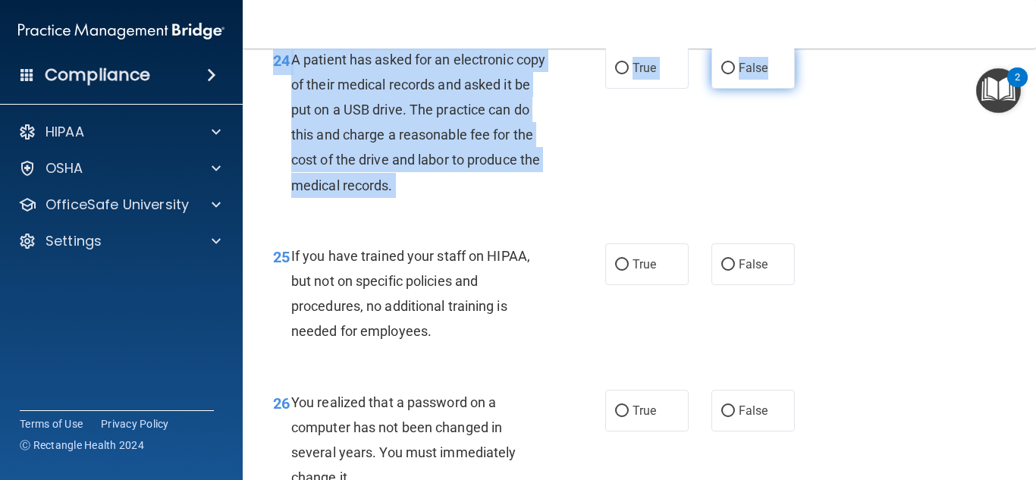
drag, startPoint x: 767, startPoint y: 95, endPoint x: 755, endPoint y: 111, distance: 20.2
click at [755, 111] on div "24 A patient has asked for an electronic copy of their medical records and aske…" at bounding box center [639, 126] width 755 height 196
click at [755, 75] on span "False" at bounding box center [753, 68] width 30 height 14
click at [735, 74] on input "False" at bounding box center [728, 68] width 14 height 11
radio input "true"
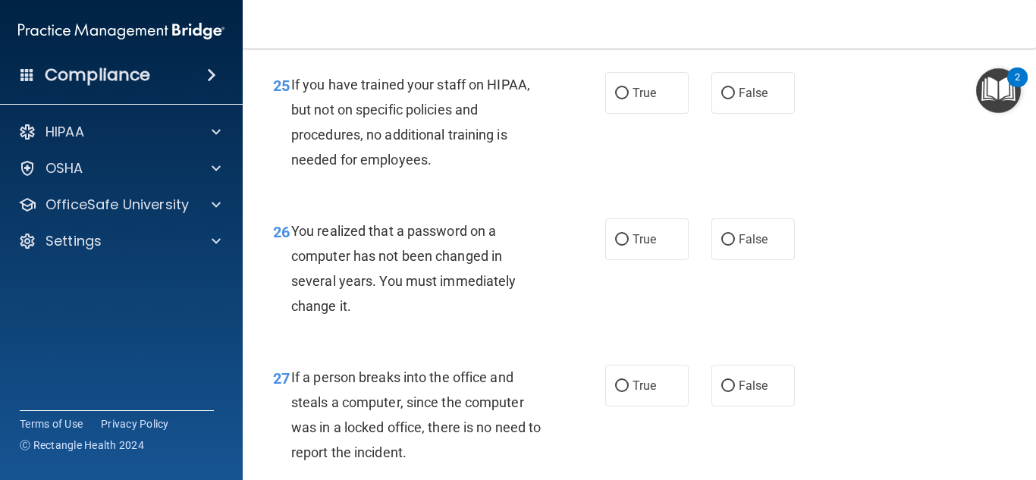
scroll to position [3609, 0]
click at [711, 113] on label "False" at bounding box center [752, 92] width 83 height 42
click at [721, 99] on input "False" at bounding box center [728, 92] width 14 height 11
radio input "true"
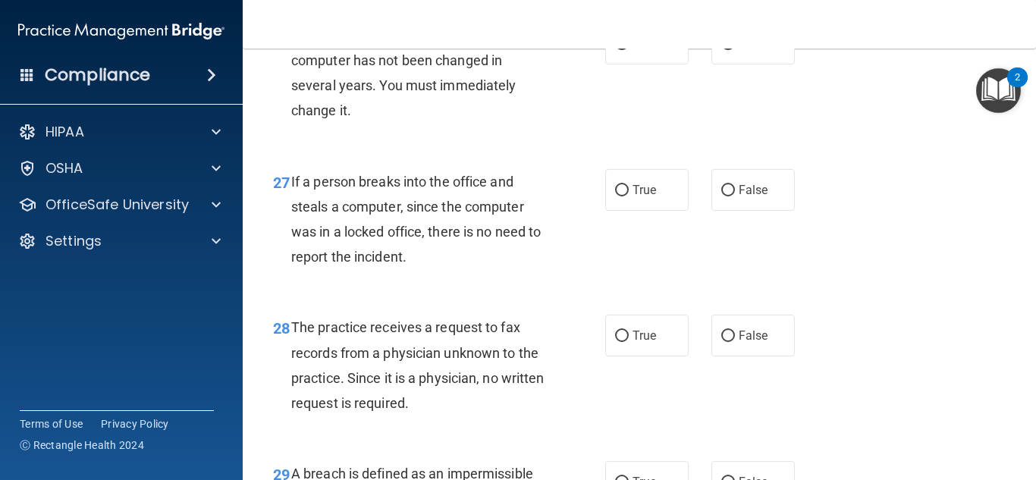
scroll to position [3787, 0]
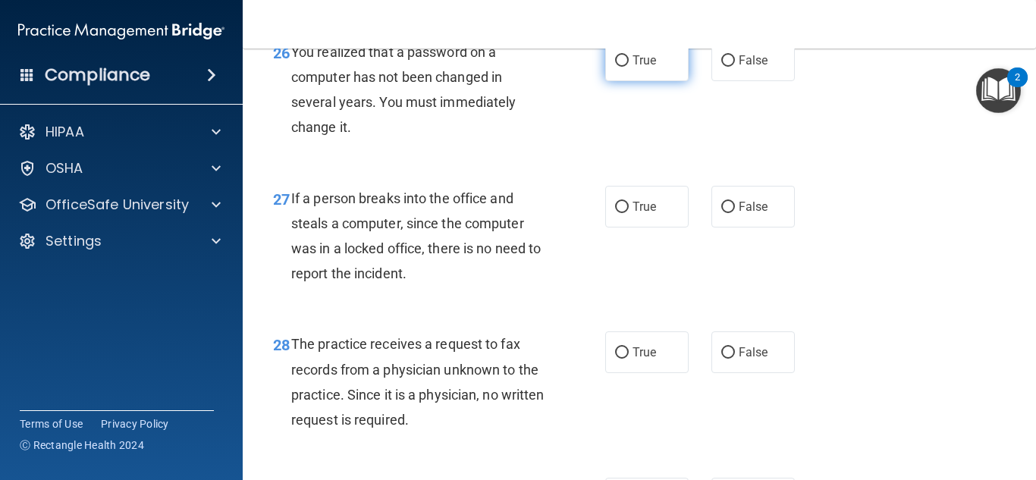
click at [659, 81] on label "True" at bounding box center [646, 60] width 83 height 42
click at [629, 67] on input "True" at bounding box center [622, 60] width 14 height 11
radio input "true"
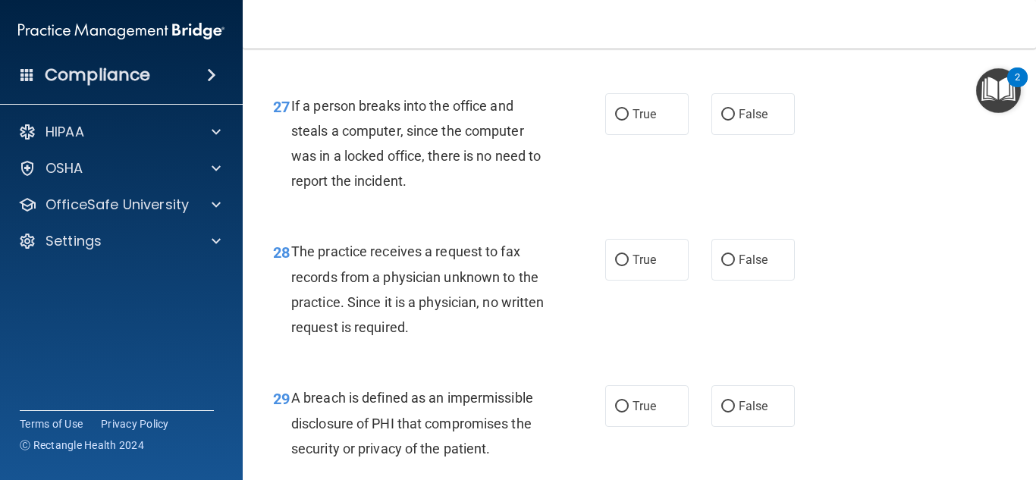
scroll to position [3882, 0]
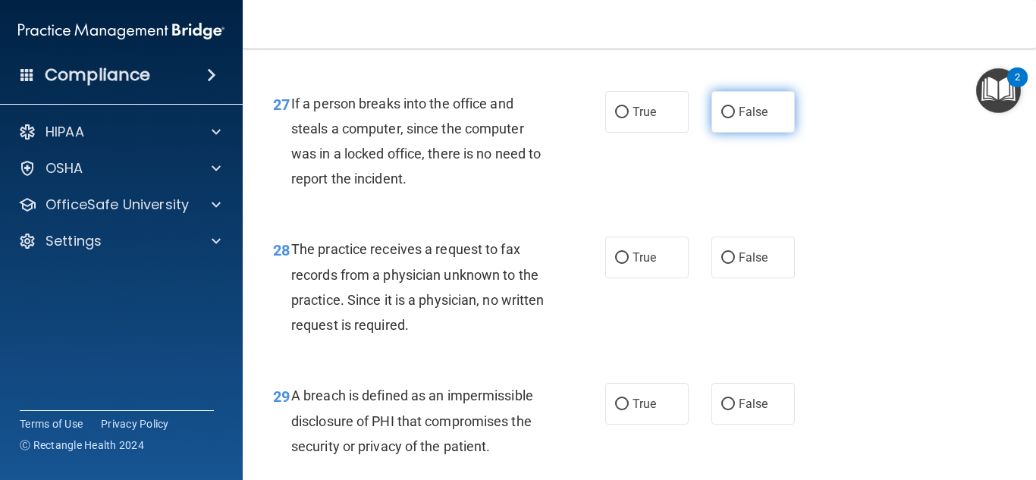
click at [717, 133] on label "False" at bounding box center [752, 112] width 83 height 42
click at [721, 118] on input "False" at bounding box center [728, 112] width 14 height 11
radio input "true"
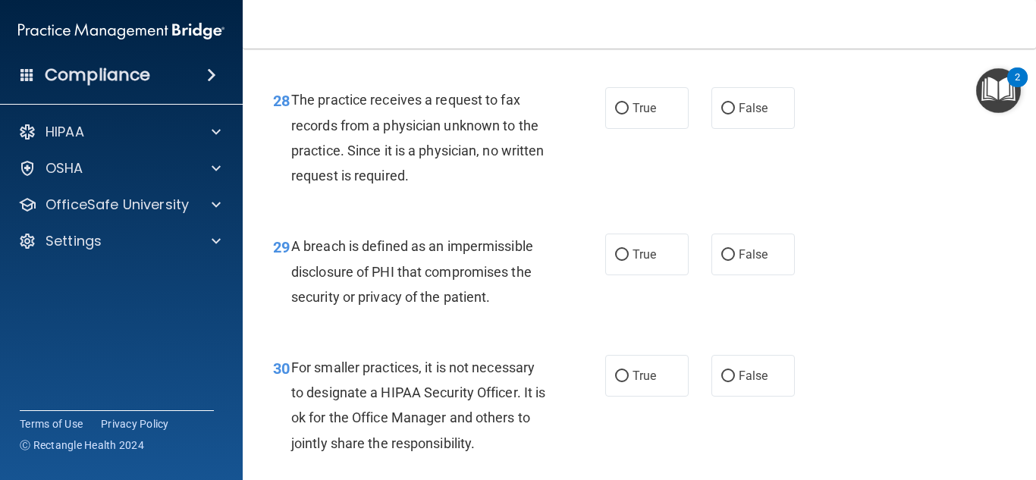
scroll to position [4034, 0]
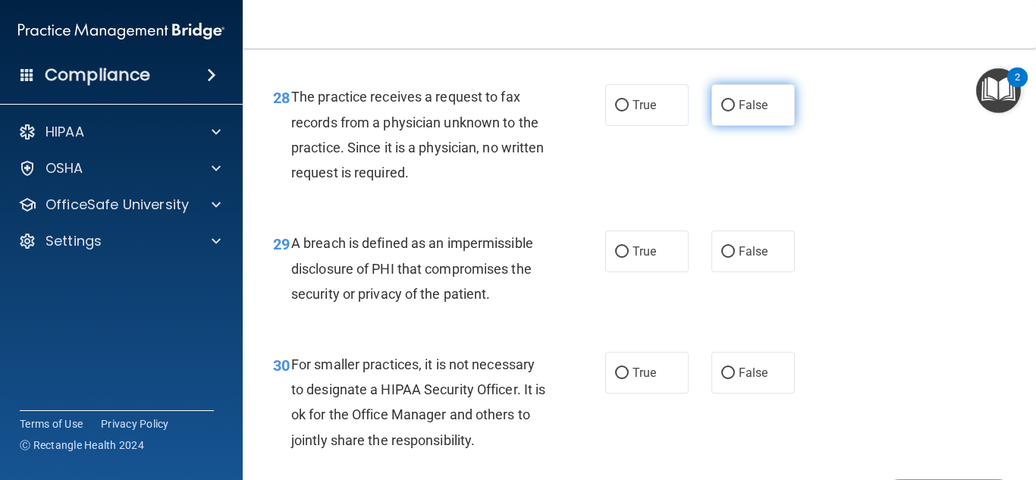
click at [711, 126] on label "False" at bounding box center [752, 105] width 83 height 42
click at [721, 111] on input "False" at bounding box center [728, 105] width 14 height 11
radio input "true"
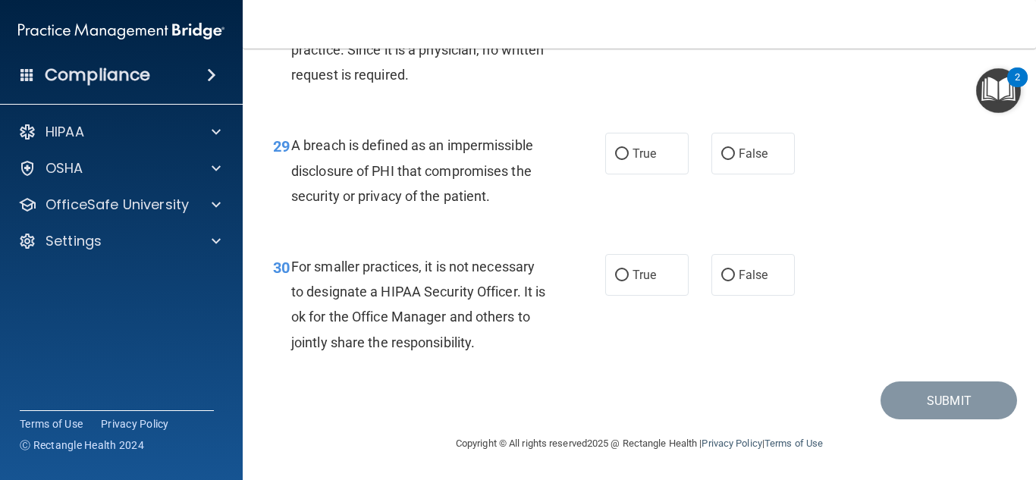
scroll to position [4158, 0]
click at [633, 174] on label "True" at bounding box center [646, 154] width 83 height 42
click at [629, 160] on input "True" at bounding box center [622, 154] width 14 height 11
radio input "true"
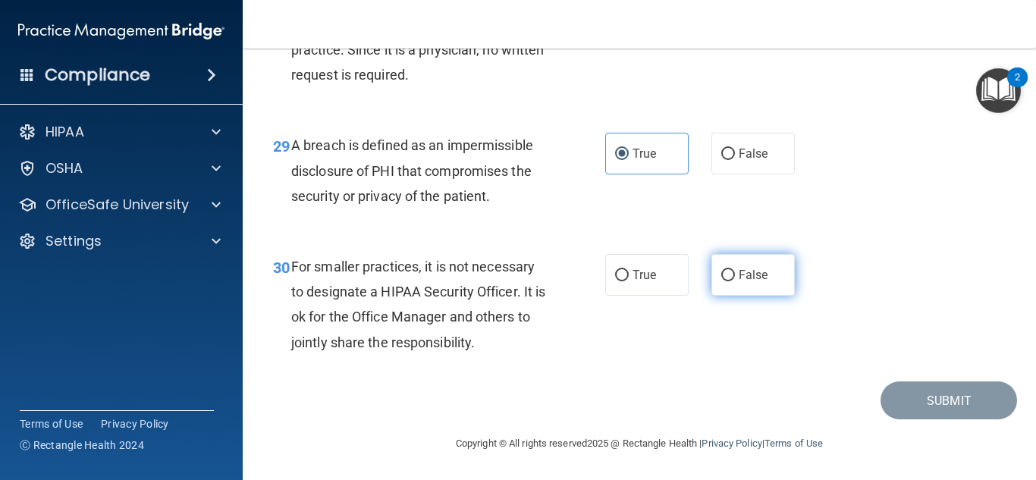
click at [738, 280] on span "False" at bounding box center [753, 275] width 30 height 14
click at [735, 280] on input "False" at bounding box center [728, 275] width 14 height 11
radio input "true"
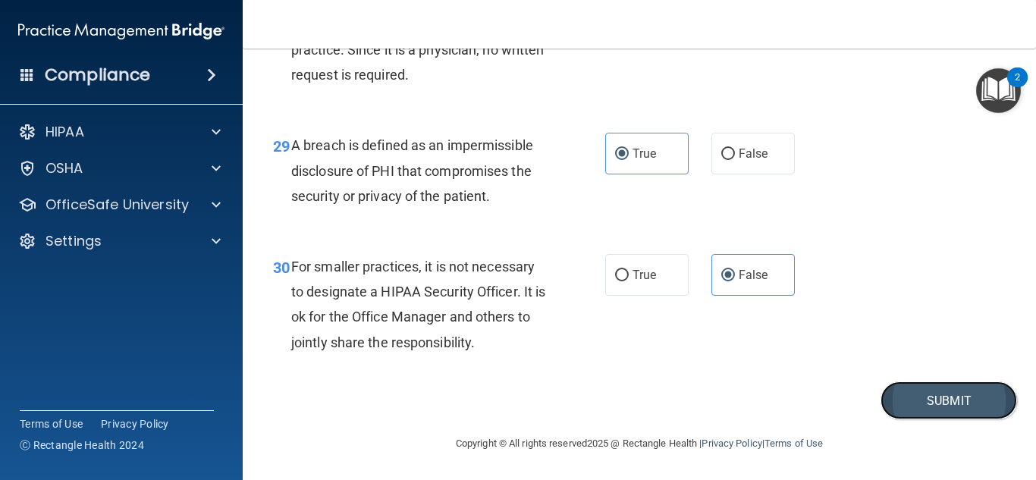
click at [902, 403] on button "Submit" at bounding box center [948, 400] width 136 height 39
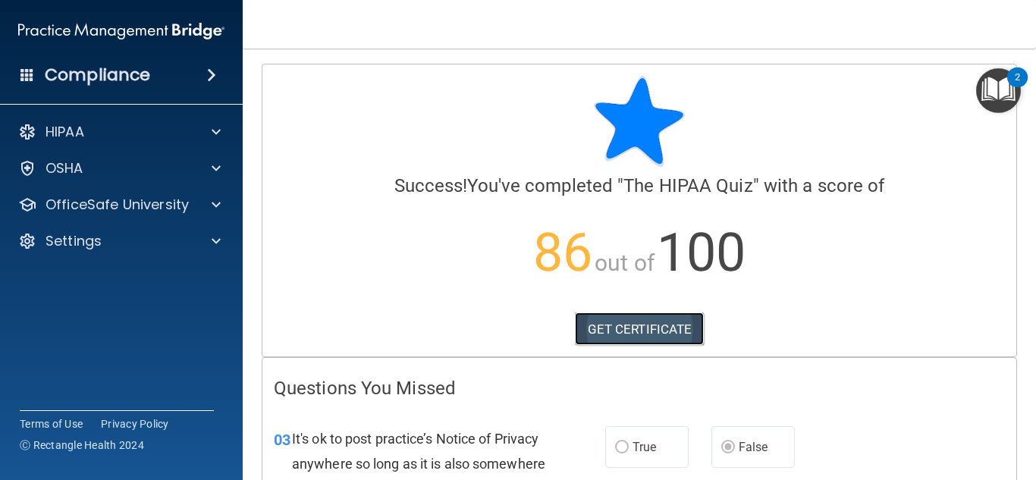
click at [669, 335] on link "GET CERTIFICATE" at bounding box center [640, 328] width 130 height 33
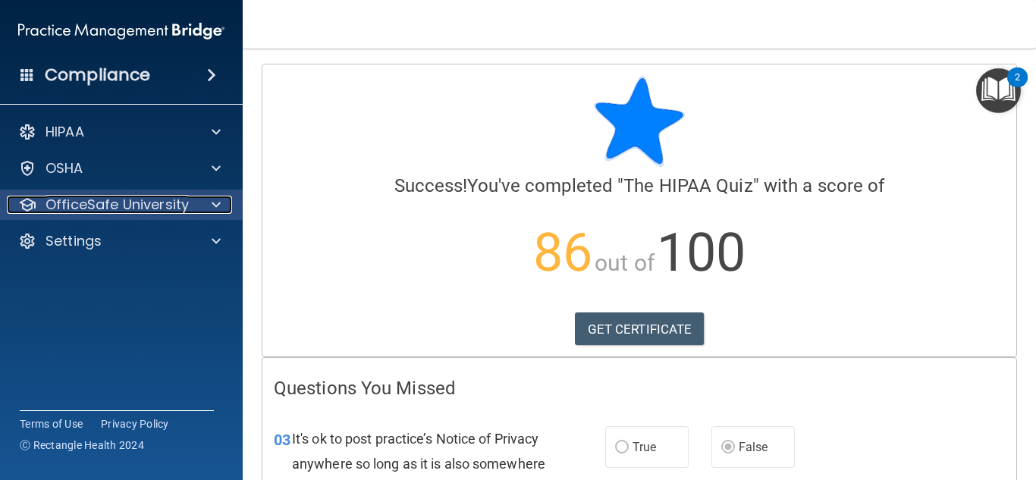
click at [164, 205] on p "OfficeSafe University" at bounding box center [116, 205] width 143 height 18
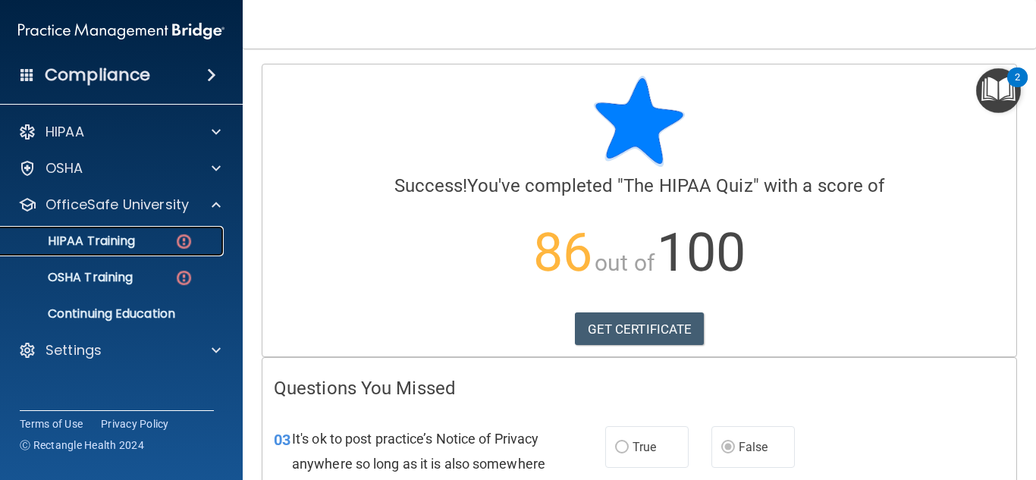
click at [140, 243] on div "HIPAA Training" at bounding box center [113, 241] width 207 height 15
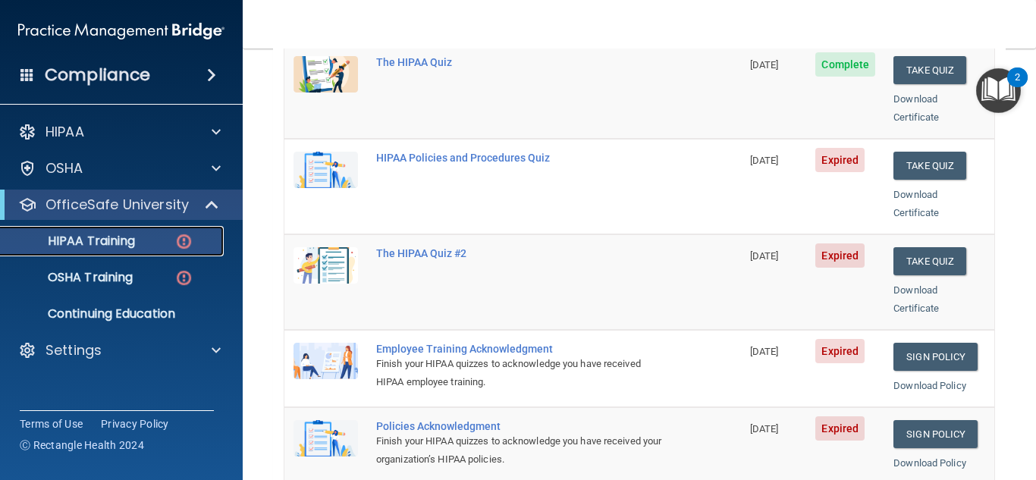
scroll to position [241, 0]
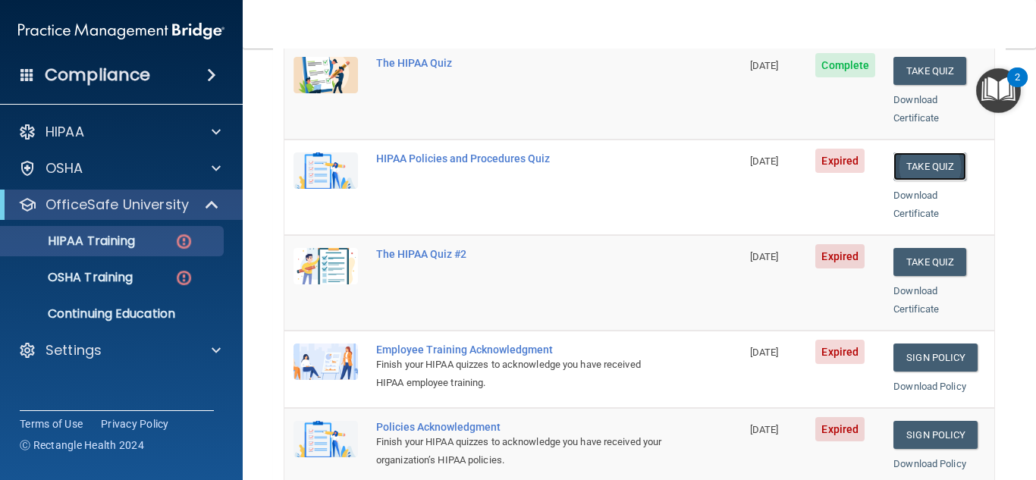
click at [914, 152] on button "Take Quiz" at bounding box center [929, 166] width 73 height 28
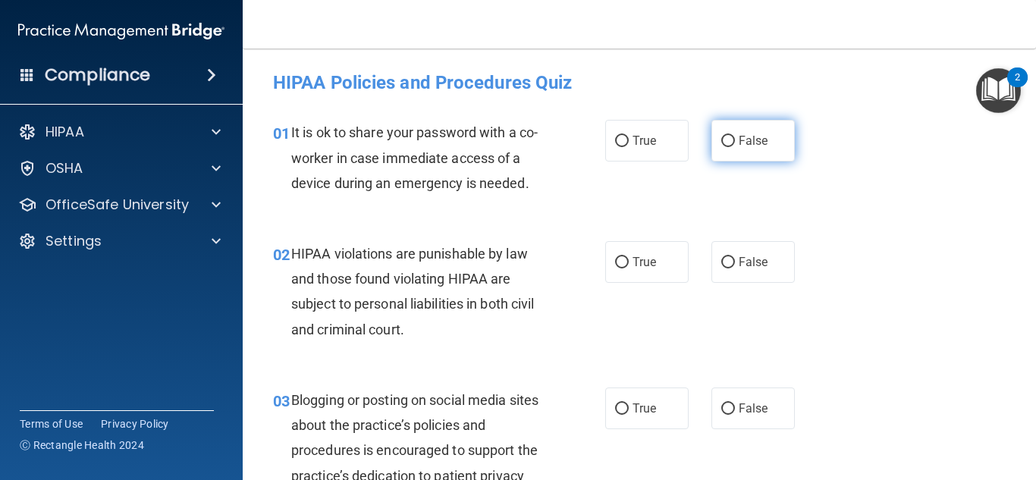
click at [711, 143] on label "False" at bounding box center [752, 141] width 83 height 42
click at [721, 143] on input "False" at bounding box center [728, 141] width 14 height 11
radio input "true"
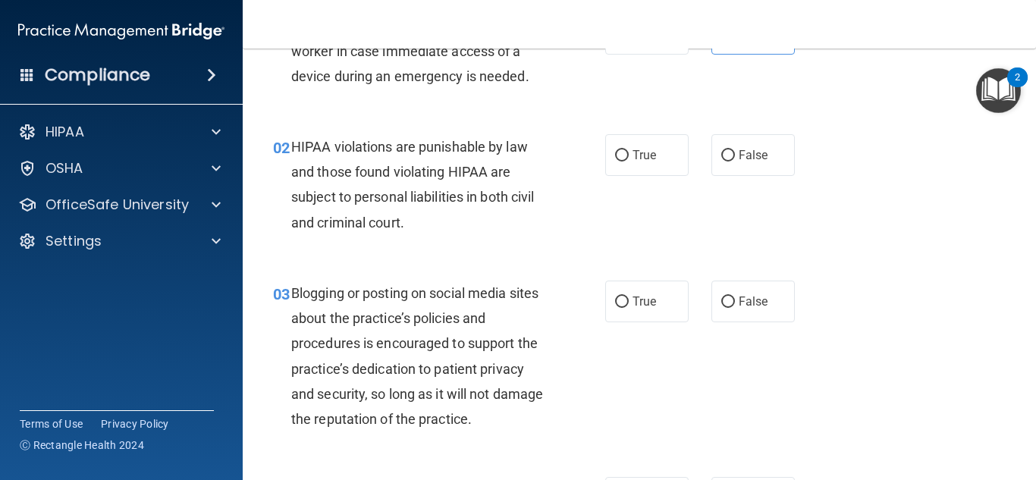
scroll to position [108, 0]
click at [711, 155] on label "False" at bounding box center [752, 154] width 83 height 42
click at [721, 155] on input "False" at bounding box center [728, 154] width 14 height 11
radio input "true"
click at [663, 152] on label "True" at bounding box center [646, 154] width 83 height 42
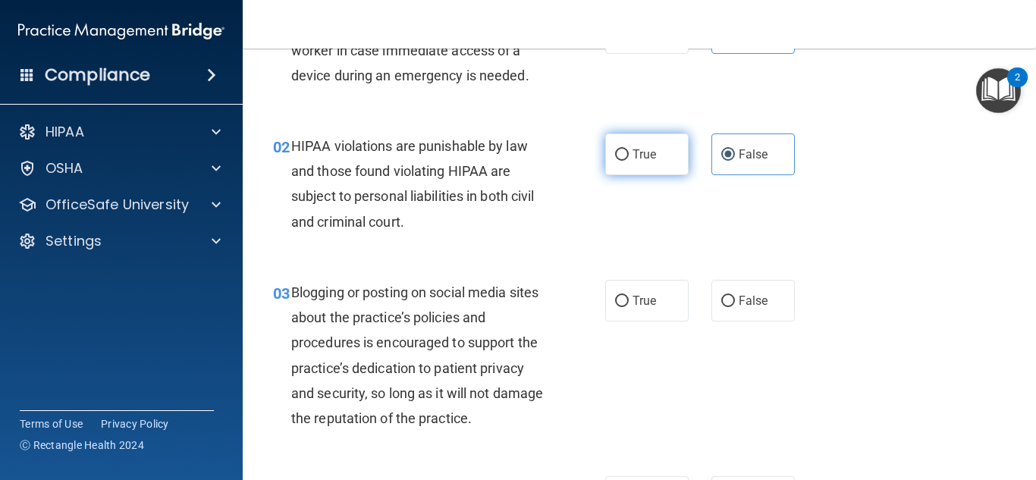
click at [629, 152] on input "True" at bounding box center [622, 154] width 14 height 11
radio input "true"
radio input "false"
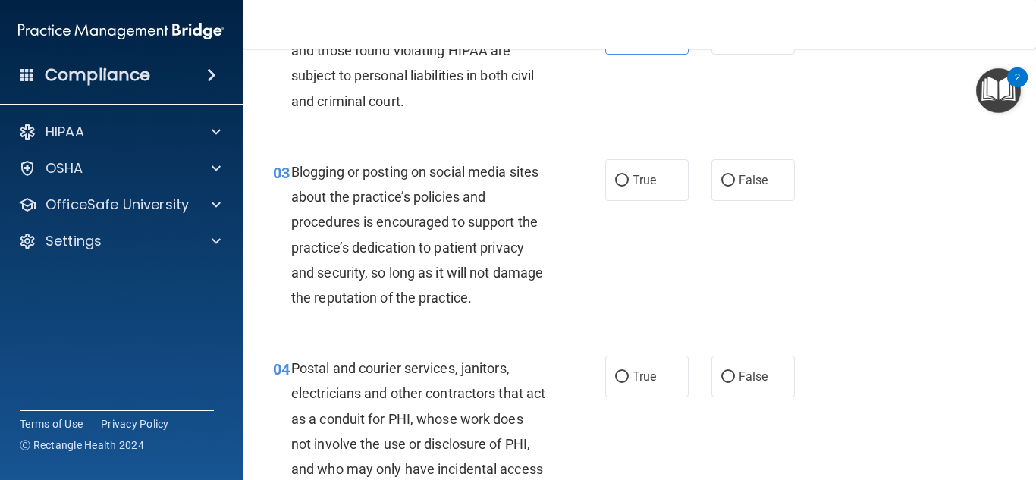
scroll to position [230, 0]
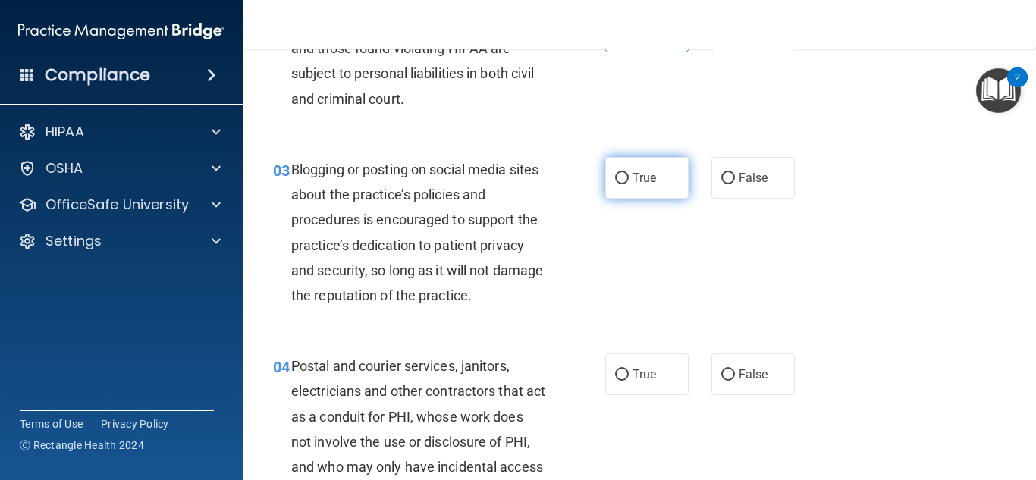
click at [615, 169] on label "True" at bounding box center [646, 178] width 83 height 42
click at [615, 173] on input "True" at bounding box center [622, 178] width 14 height 11
radio input "true"
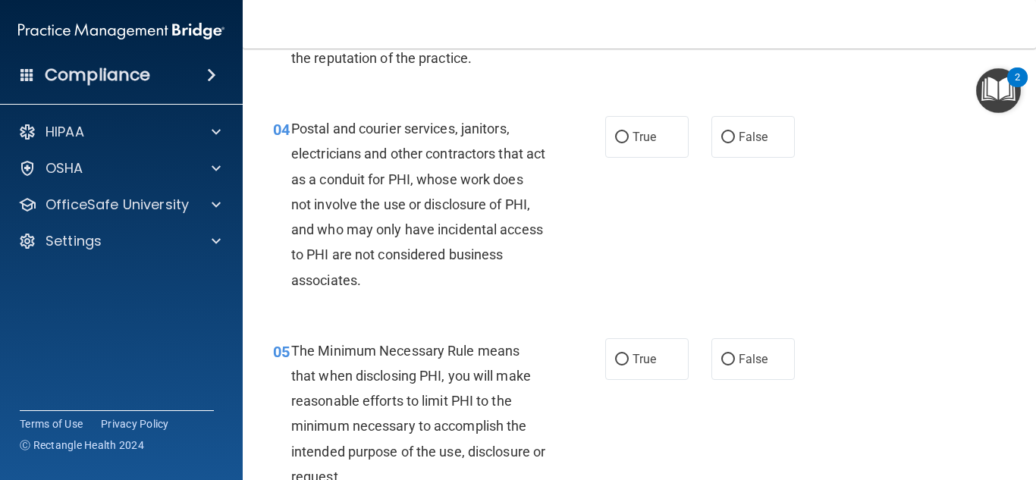
scroll to position [469, 0]
click at [650, 147] on label "True" at bounding box center [646, 136] width 83 height 42
click at [629, 143] on input "True" at bounding box center [622, 136] width 14 height 11
radio input "true"
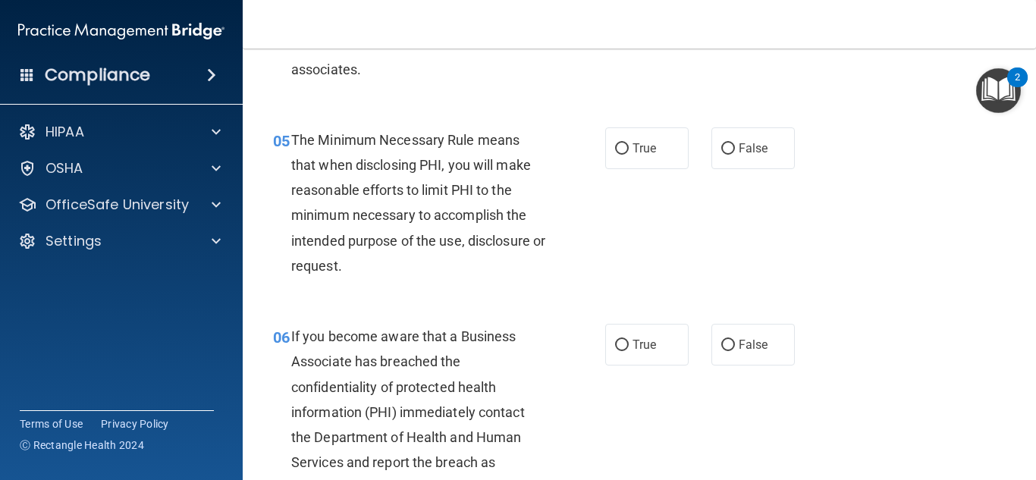
scroll to position [679, 0]
click at [647, 167] on label "True" at bounding box center [646, 148] width 83 height 42
click at [629, 154] on input "True" at bounding box center [622, 148] width 14 height 11
radio input "true"
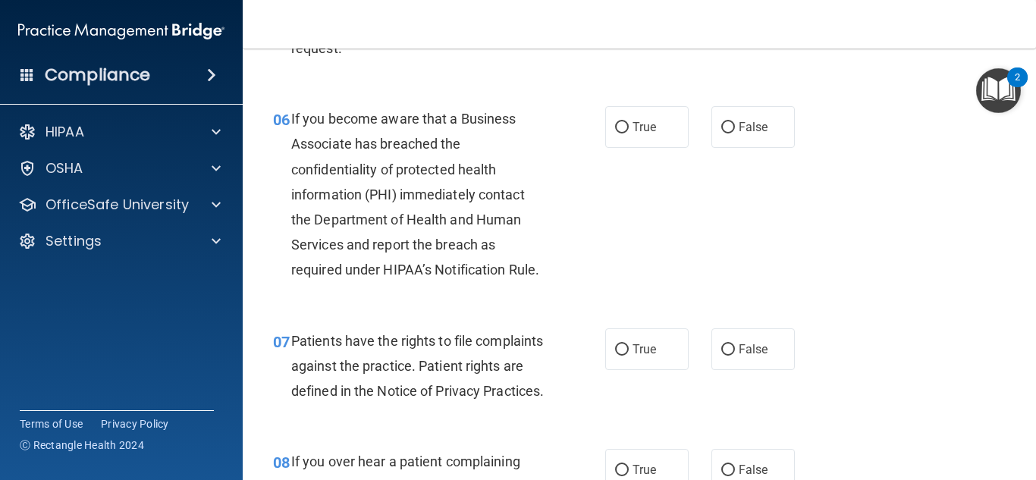
scroll to position [902, 0]
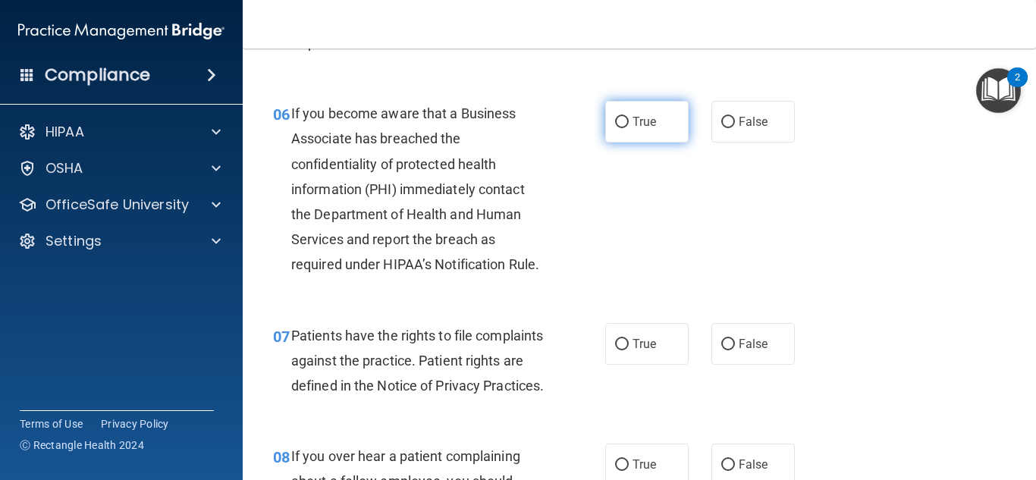
click at [653, 133] on label "True" at bounding box center [646, 122] width 83 height 42
click at [629, 128] on input "True" at bounding box center [622, 122] width 14 height 11
radio input "true"
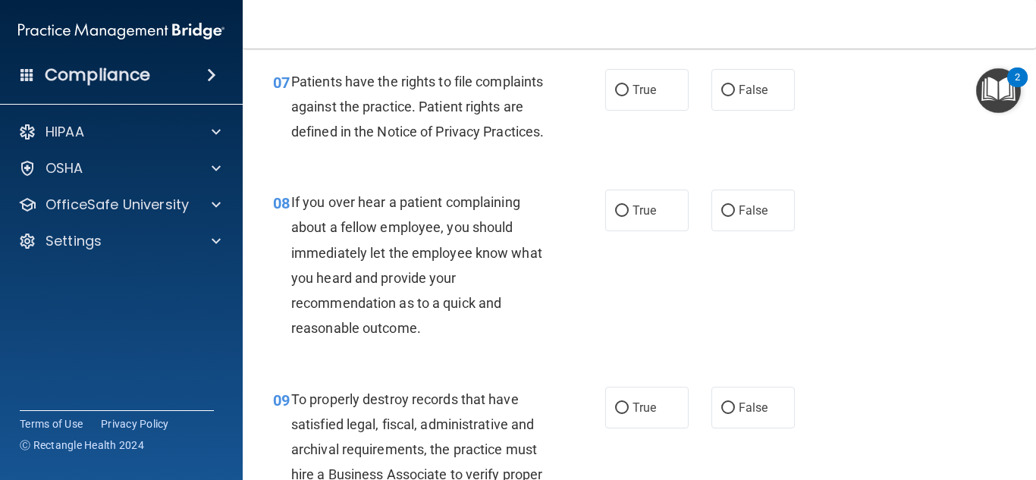
scroll to position [1157, 0]
click at [621, 73] on label "True" at bounding box center [646, 88] width 83 height 42
click at [621, 83] on input "True" at bounding box center [622, 88] width 14 height 11
radio input "true"
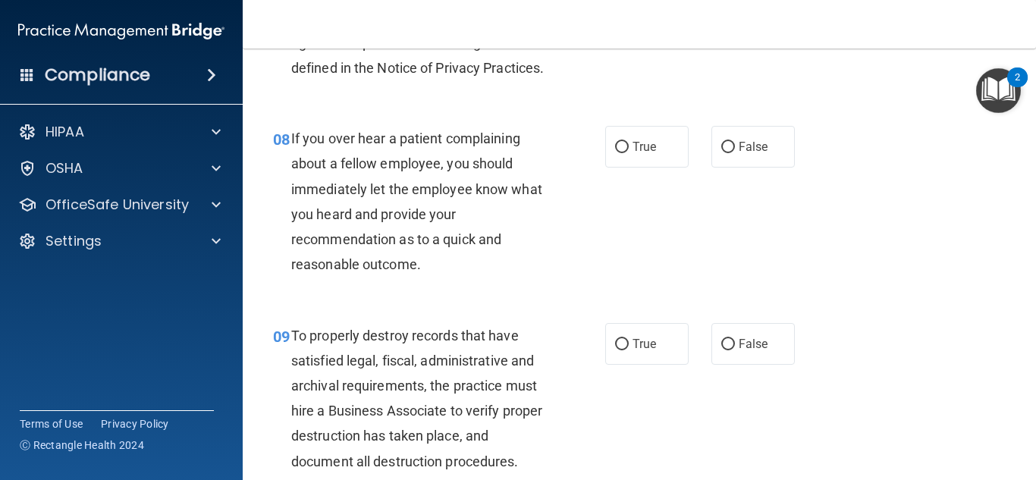
scroll to position [1227, 0]
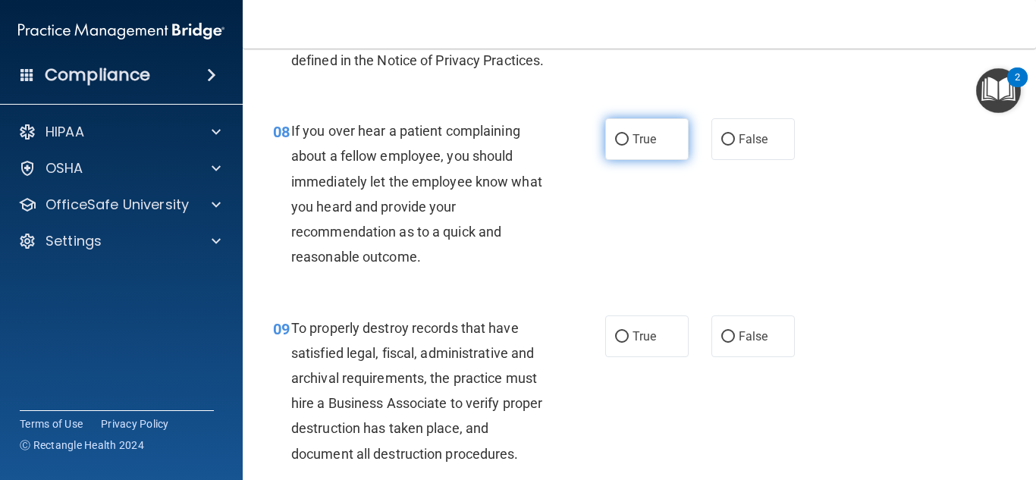
click at [669, 160] on label "True" at bounding box center [646, 139] width 83 height 42
click at [629, 146] on input "True" at bounding box center [622, 139] width 14 height 11
radio input "true"
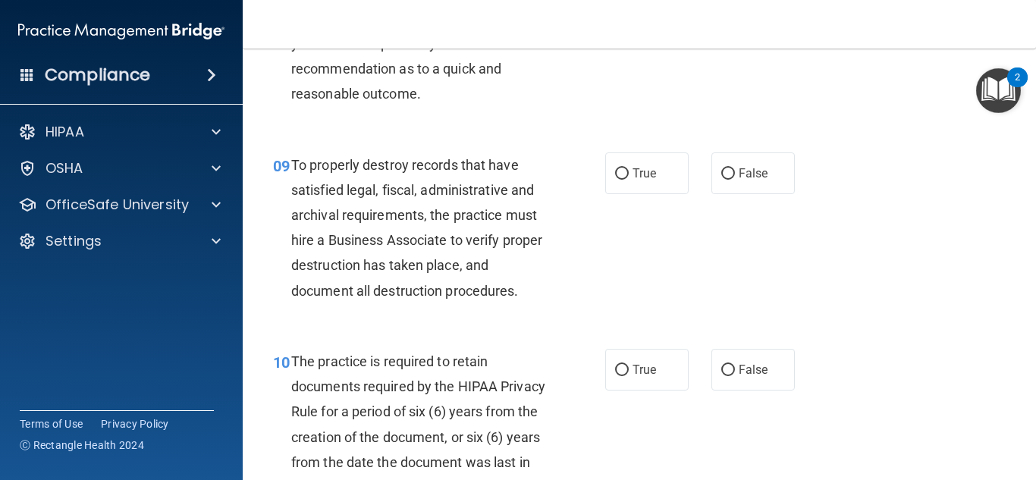
scroll to position [1392, 0]
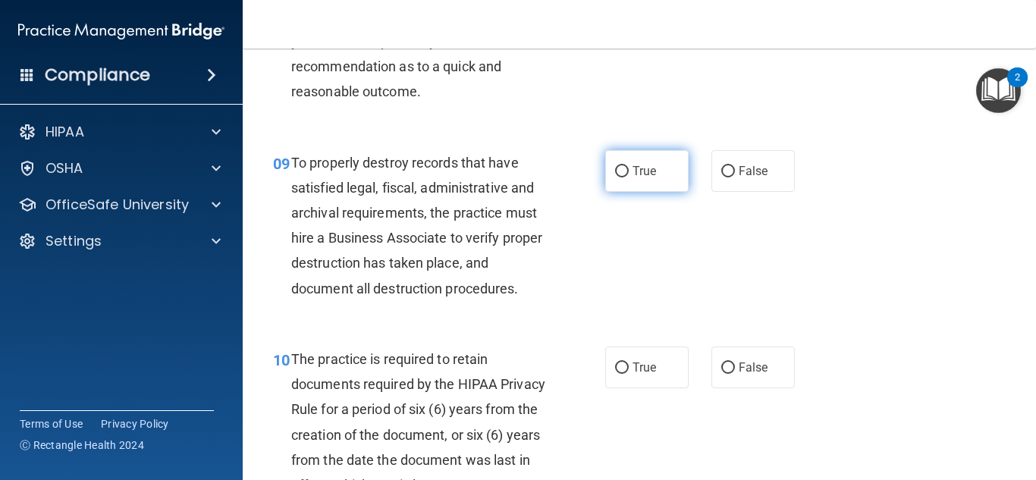
click at [632, 178] on span "True" at bounding box center [644, 171] width 24 height 14
click at [629, 177] on input "True" at bounding box center [622, 171] width 14 height 11
radio input "true"
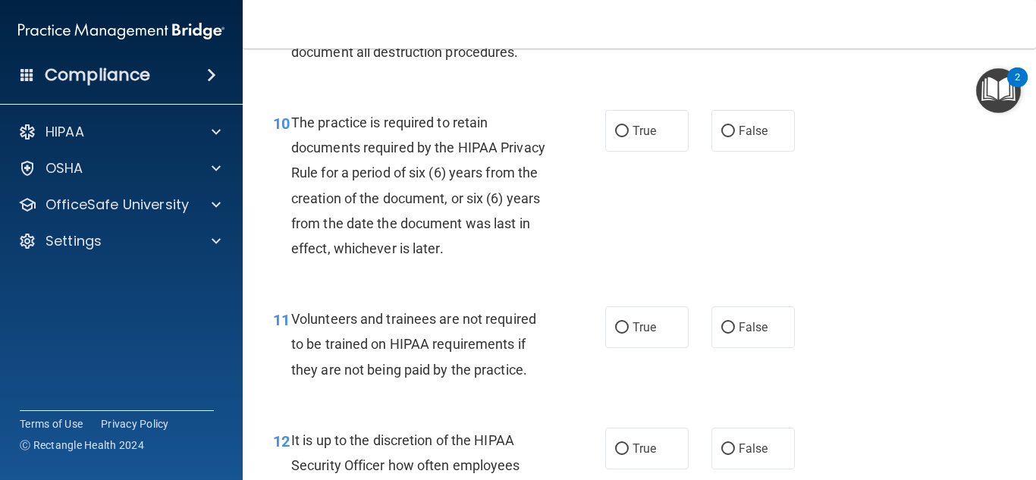
scroll to position [1629, 0]
click at [628, 151] on label "True" at bounding box center [646, 130] width 83 height 42
click at [628, 136] on input "True" at bounding box center [622, 130] width 14 height 11
radio input "true"
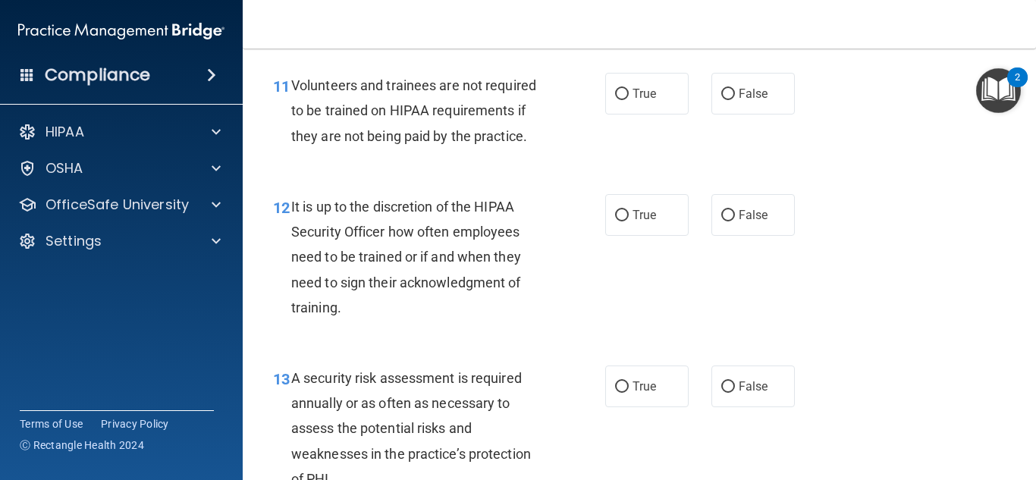
scroll to position [1864, 0]
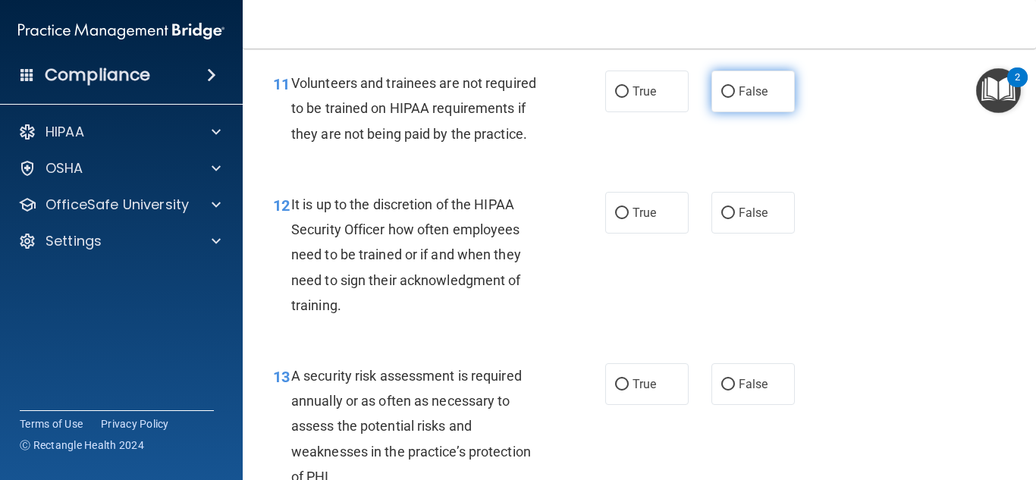
click at [757, 112] on label "False" at bounding box center [752, 92] width 83 height 42
click at [735, 98] on input "False" at bounding box center [728, 91] width 14 height 11
radio input "true"
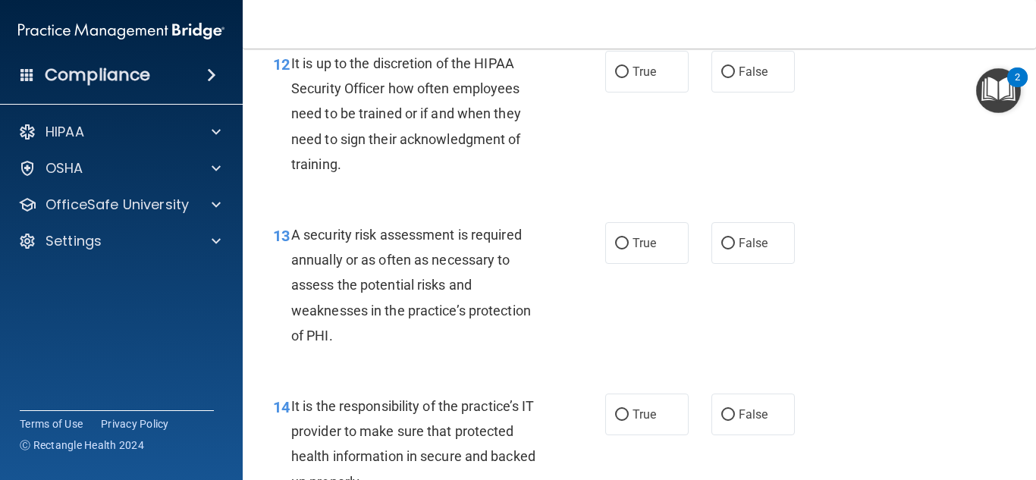
scroll to position [1990, 0]
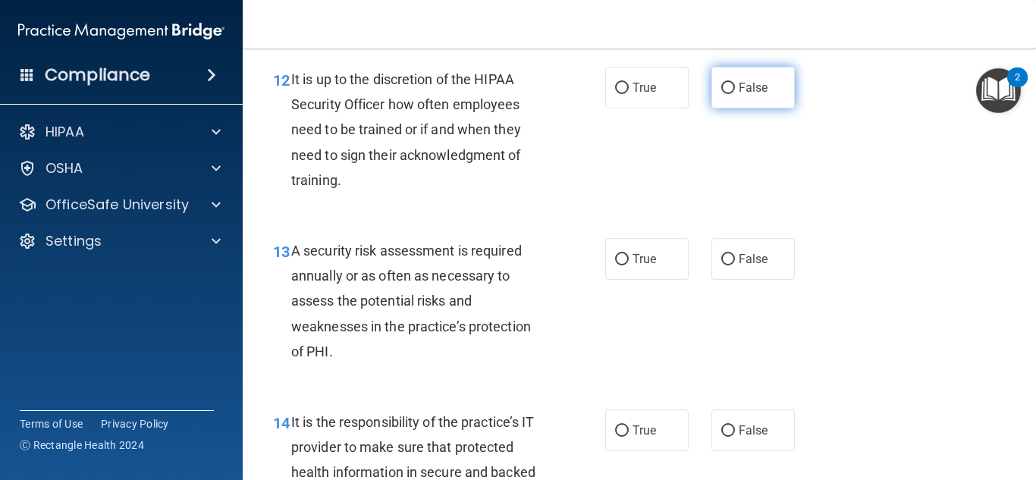
drag, startPoint x: 702, startPoint y: 111, endPoint x: 716, endPoint y: 114, distance: 14.0
click at [716, 108] on div "True False" at bounding box center [705, 88] width 200 height 42
click at [721, 94] on input "False" at bounding box center [728, 88] width 14 height 11
radio input "true"
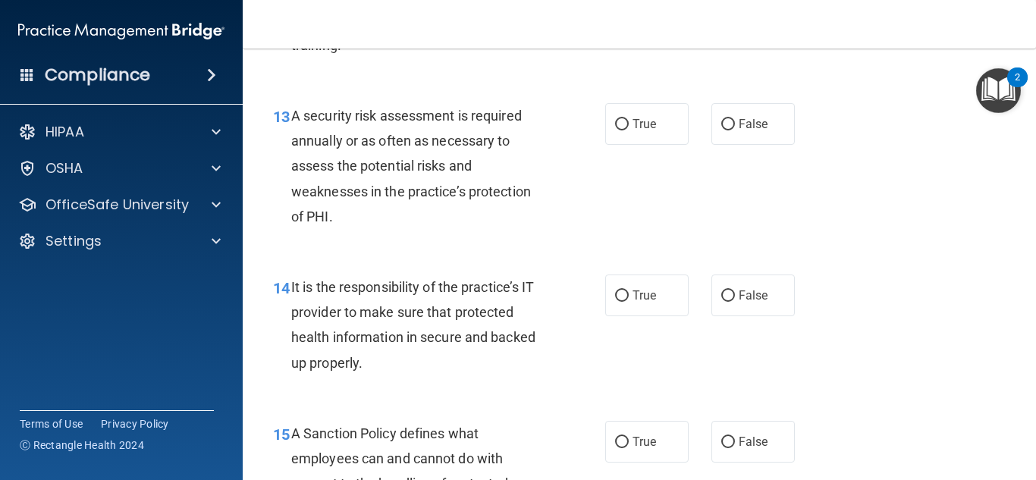
scroll to position [2126, 0]
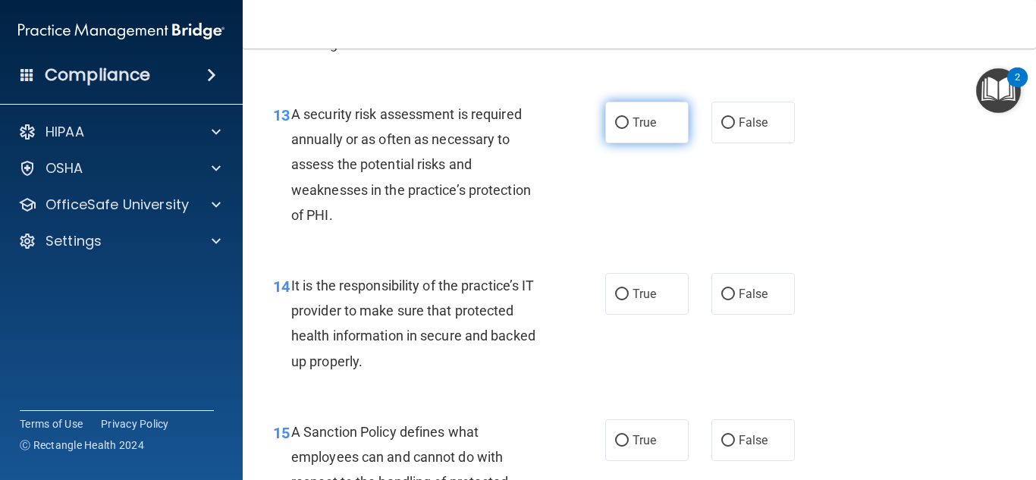
click at [654, 143] on label "True" at bounding box center [646, 123] width 83 height 42
click at [629, 129] on input "True" at bounding box center [622, 123] width 14 height 11
radio input "true"
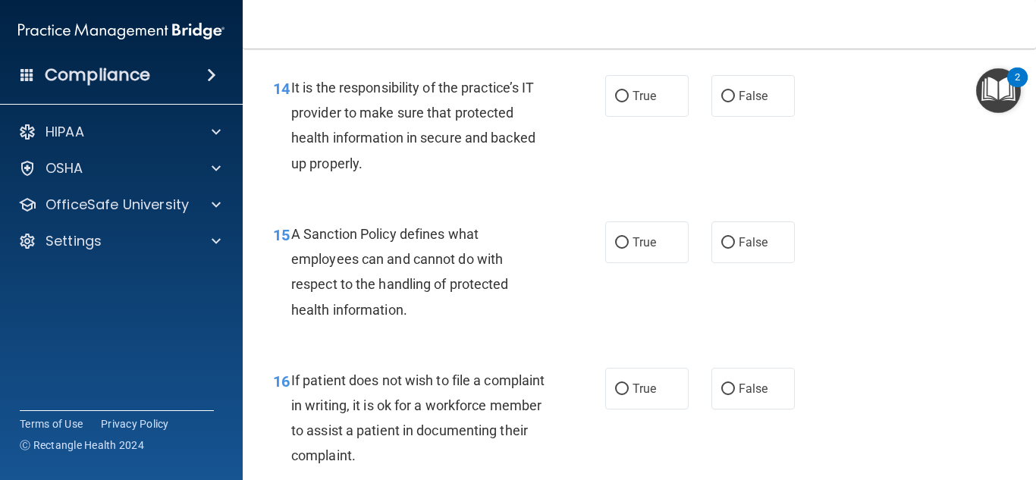
scroll to position [2325, 0]
click at [649, 102] on span "True" at bounding box center [644, 95] width 24 height 14
click at [629, 102] on input "True" at bounding box center [622, 95] width 14 height 11
radio input "true"
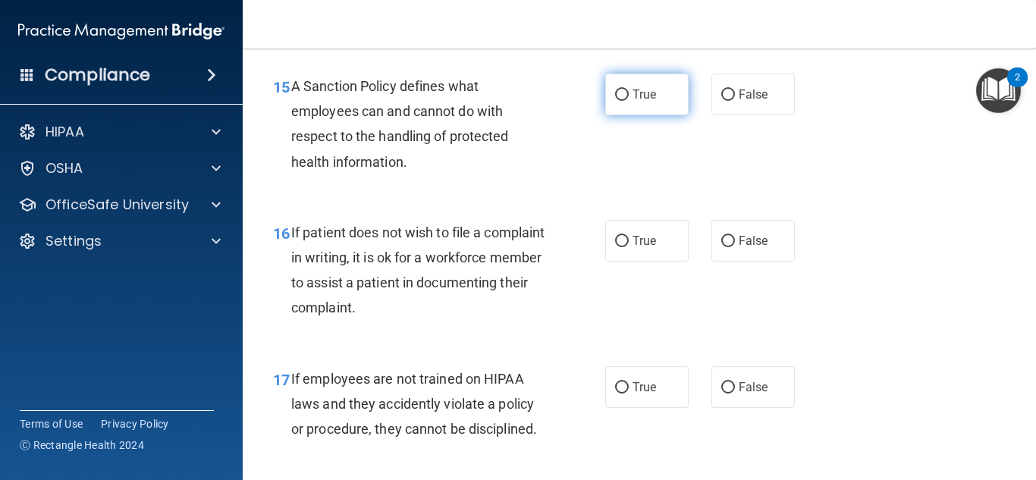
scroll to position [2473, 0]
click at [636, 100] on span "True" at bounding box center [644, 93] width 24 height 14
click at [629, 99] on input "True" at bounding box center [622, 93] width 14 height 11
radio input "true"
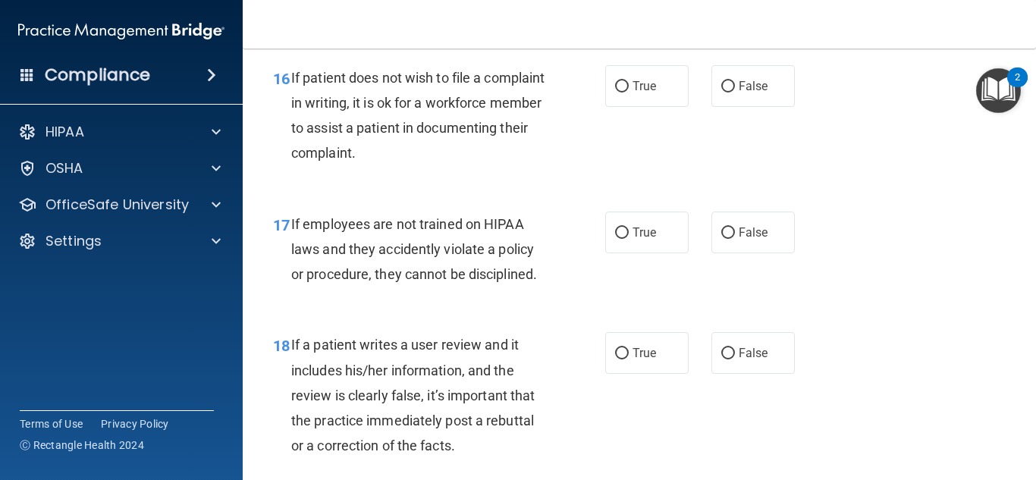
scroll to position [2627, 0]
click at [661, 106] on label "True" at bounding box center [646, 85] width 83 height 42
click at [629, 92] on input "True" at bounding box center [622, 85] width 14 height 11
radio input "true"
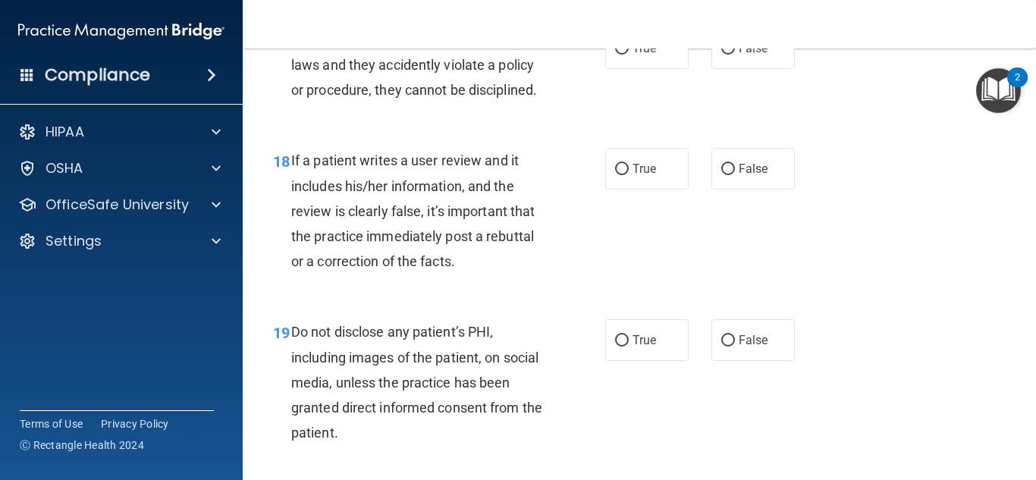
scroll to position [2811, 0]
click at [728, 68] on label "False" at bounding box center [752, 48] width 83 height 42
click at [728, 54] on input "False" at bounding box center [728, 47] width 14 height 11
radio input "true"
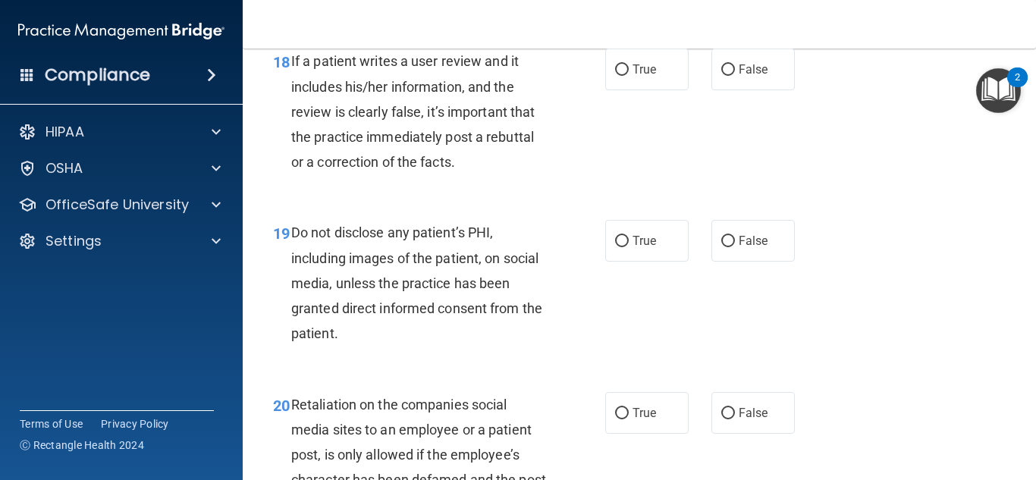
scroll to position [2912, 0]
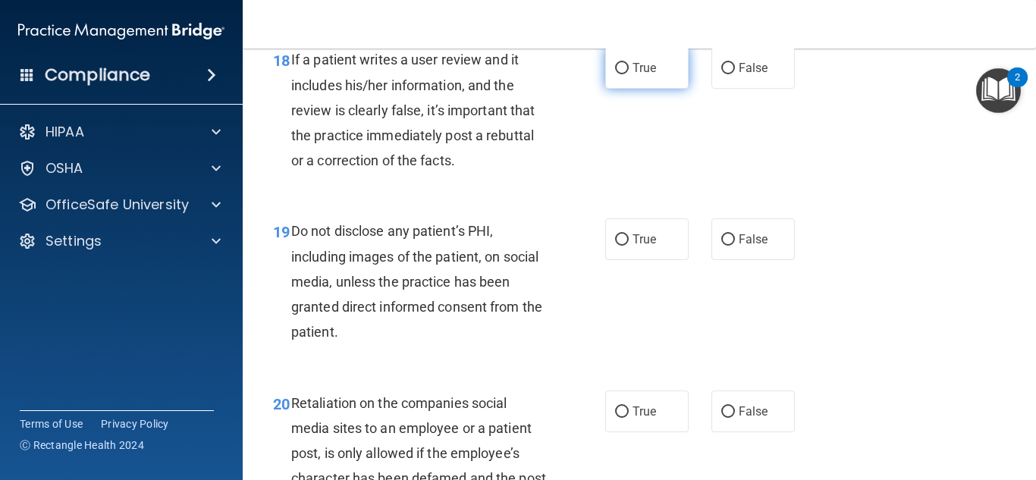
click at [620, 74] on input "True" at bounding box center [622, 68] width 14 height 11
radio input "true"
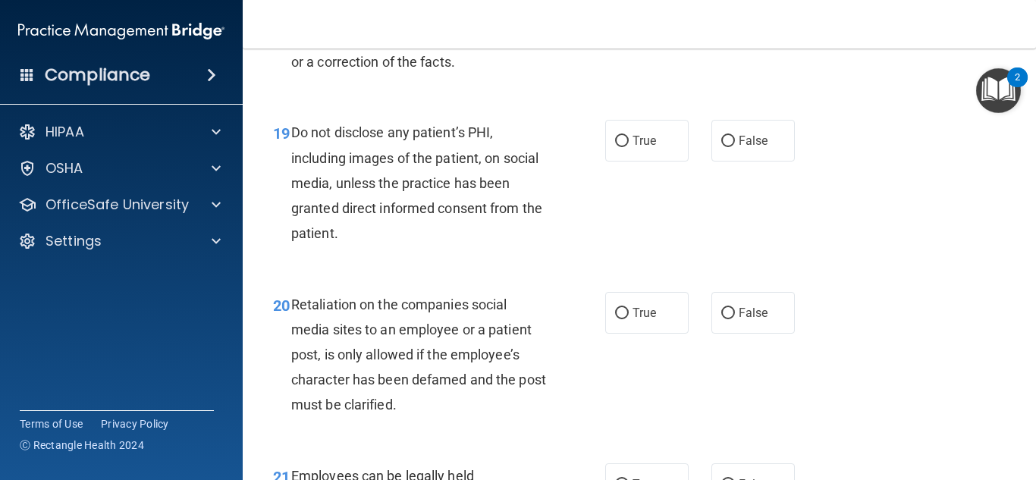
scroll to position [3011, 0]
click at [609, 161] on label "True" at bounding box center [646, 140] width 83 height 42
click at [615, 146] on input "True" at bounding box center [622, 140] width 14 height 11
radio input "true"
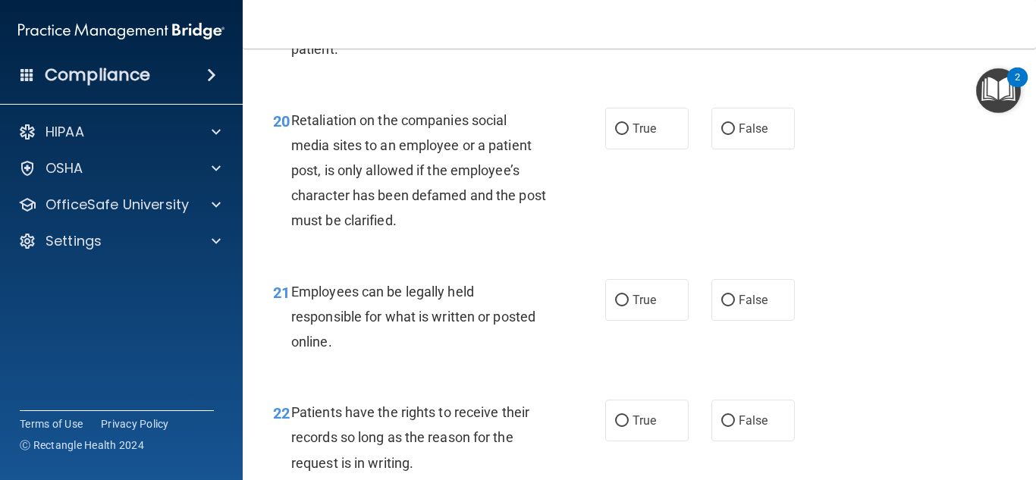
scroll to position [3197, 0]
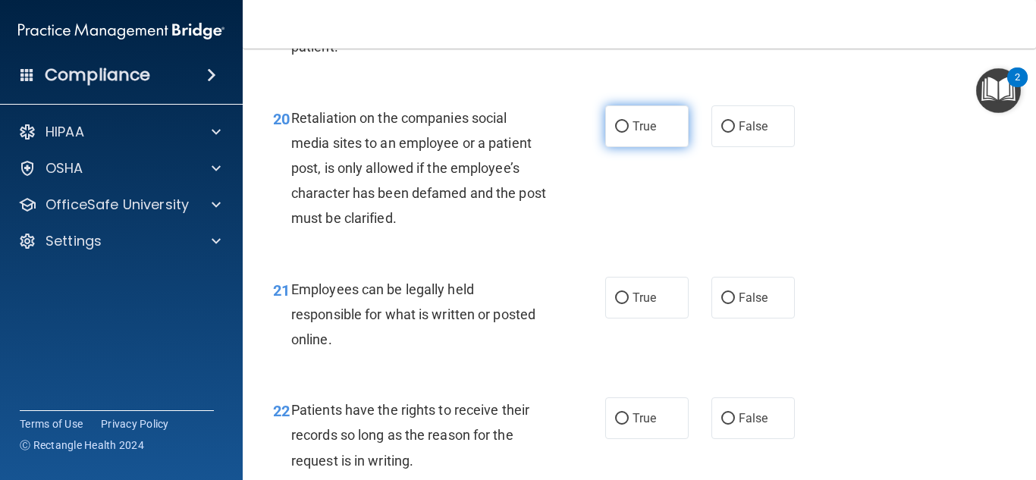
click at [614, 140] on label "True" at bounding box center [646, 126] width 83 height 42
click at [615, 133] on input "True" at bounding box center [622, 126] width 14 height 11
radio input "true"
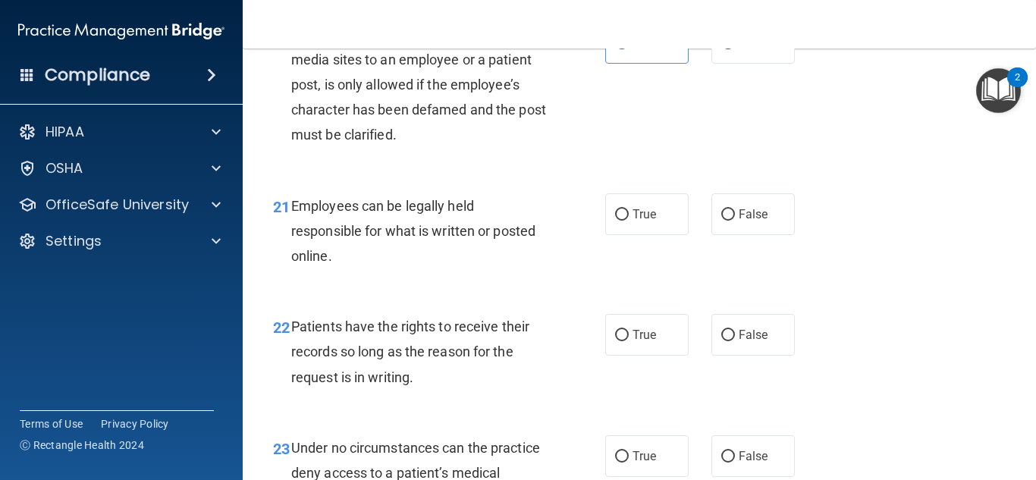
scroll to position [3281, 0]
click at [652, 221] on label "True" at bounding box center [646, 214] width 83 height 42
click at [629, 220] on input "True" at bounding box center [622, 214] width 14 height 11
radio input "true"
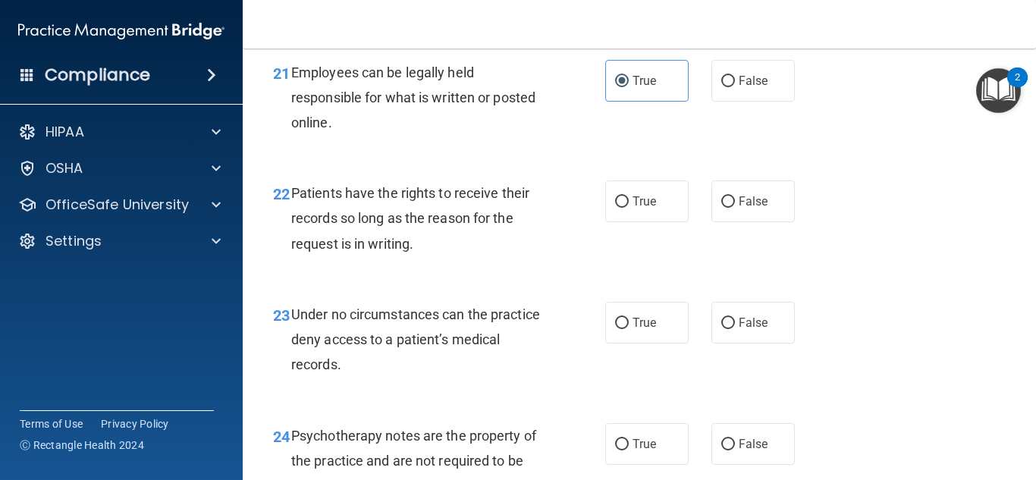
scroll to position [3420, 0]
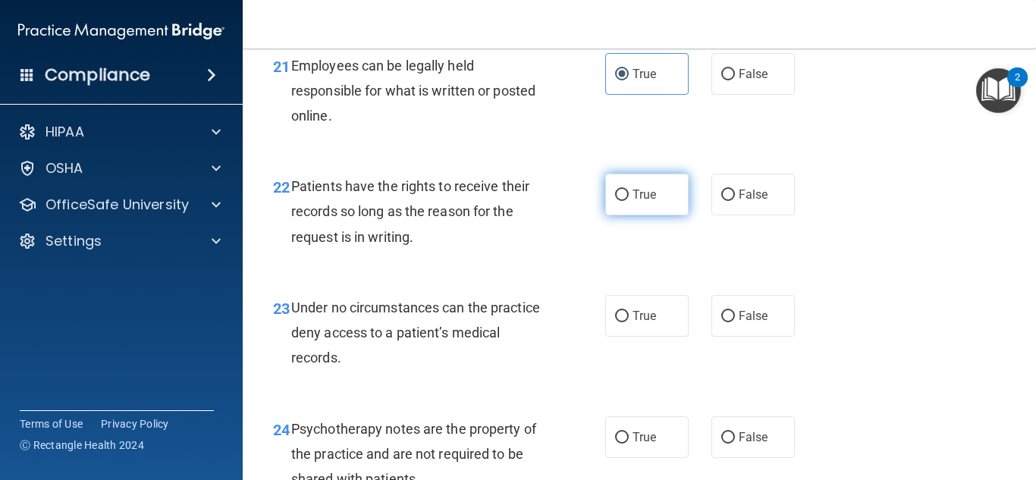
click at [618, 201] on input "True" at bounding box center [622, 195] width 14 height 11
radio input "true"
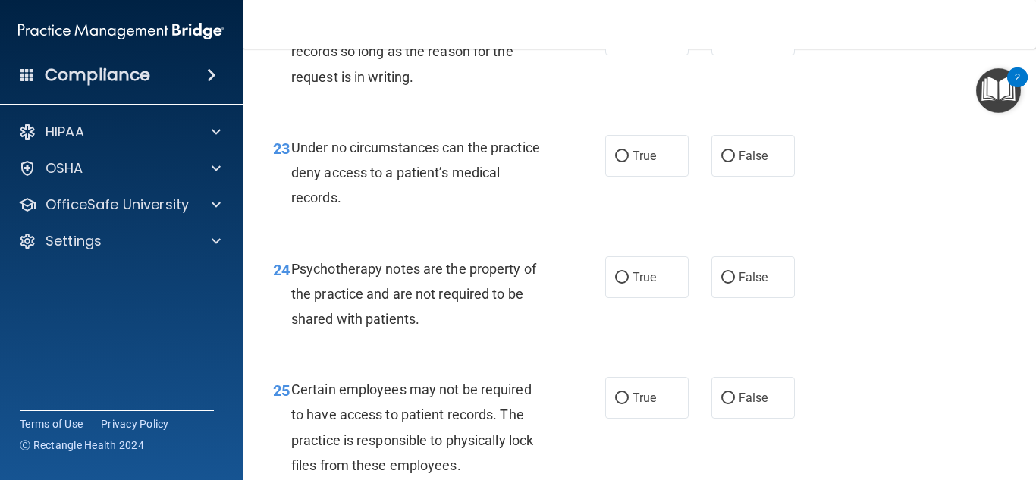
scroll to position [3586, 0]
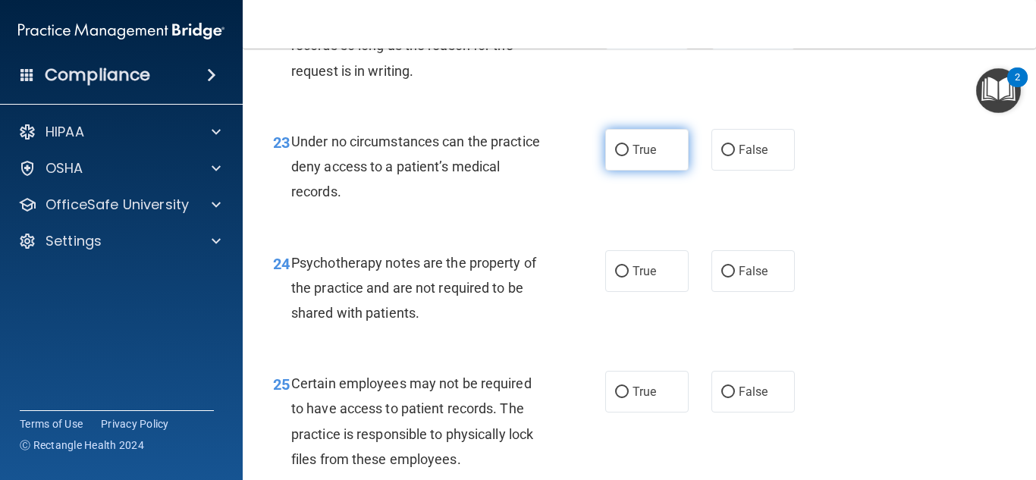
click at [605, 171] on label "True" at bounding box center [646, 150] width 83 height 42
click at [615, 156] on input "True" at bounding box center [622, 150] width 14 height 11
radio input "true"
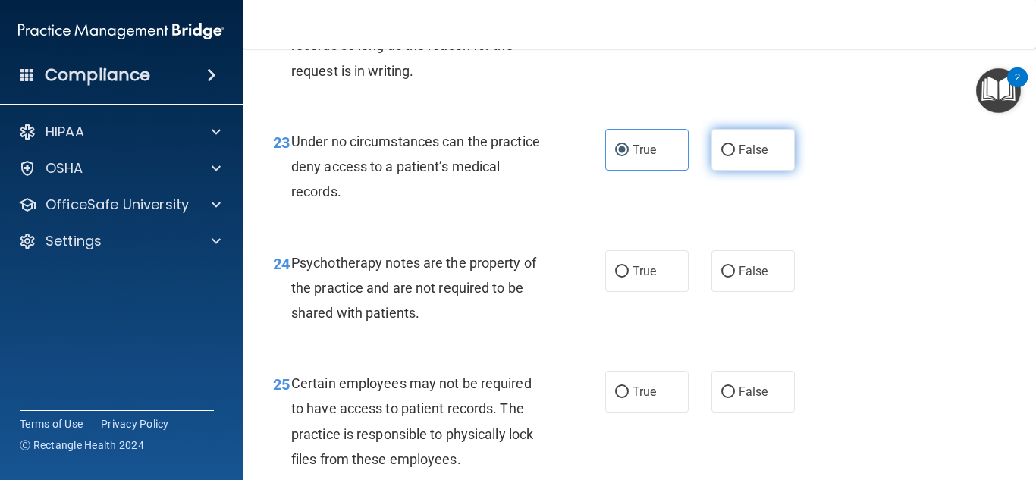
drag, startPoint x: 689, startPoint y: 174, endPoint x: 733, endPoint y: 164, distance: 45.1
click at [733, 164] on div "True False" at bounding box center [705, 150] width 200 height 42
click at [733, 164] on label "False" at bounding box center [752, 150] width 83 height 42
click at [733, 156] on input "False" at bounding box center [728, 150] width 14 height 11
radio input "true"
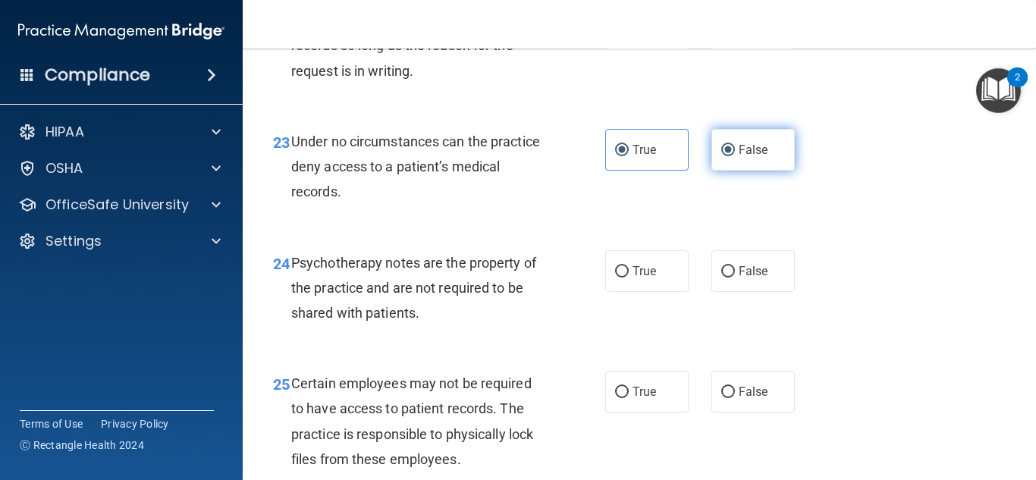
radio input "false"
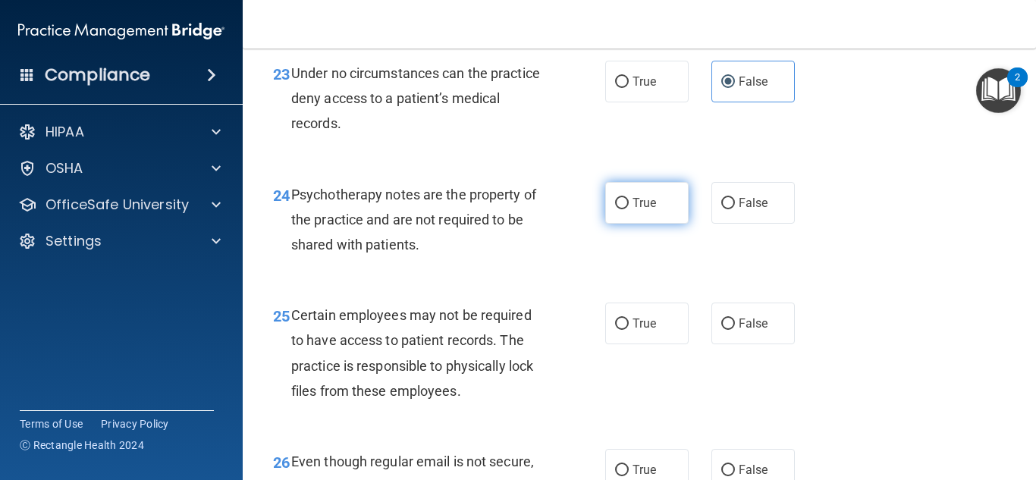
scroll to position [3656, 0]
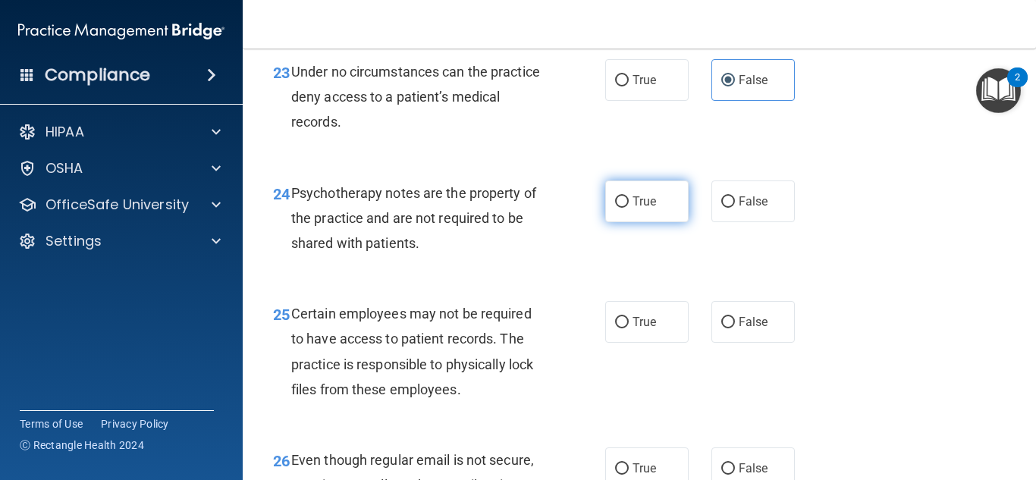
click at [651, 222] on label "True" at bounding box center [646, 201] width 83 height 42
click at [629, 208] on input "True" at bounding box center [622, 201] width 14 height 11
radio input "true"
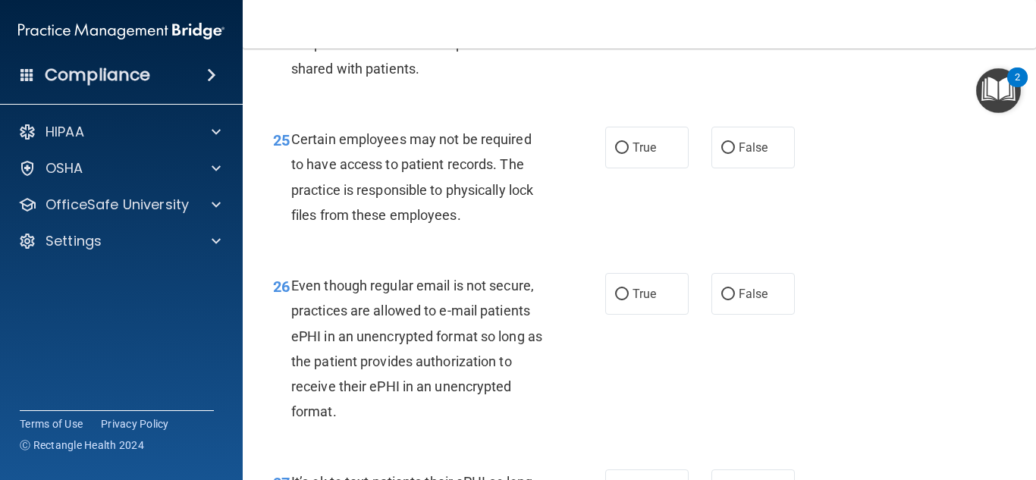
scroll to position [3773, 0]
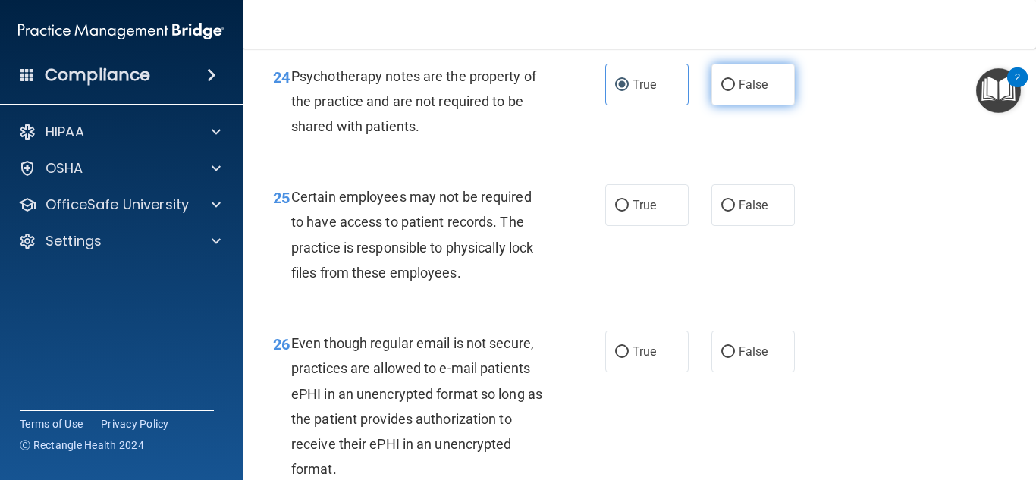
click at [722, 105] on label "False" at bounding box center [752, 85] width 83 height 42
click at [722, 91] on input "False" at bounding box center [728, 85] width 14 height 11
radio input "true"
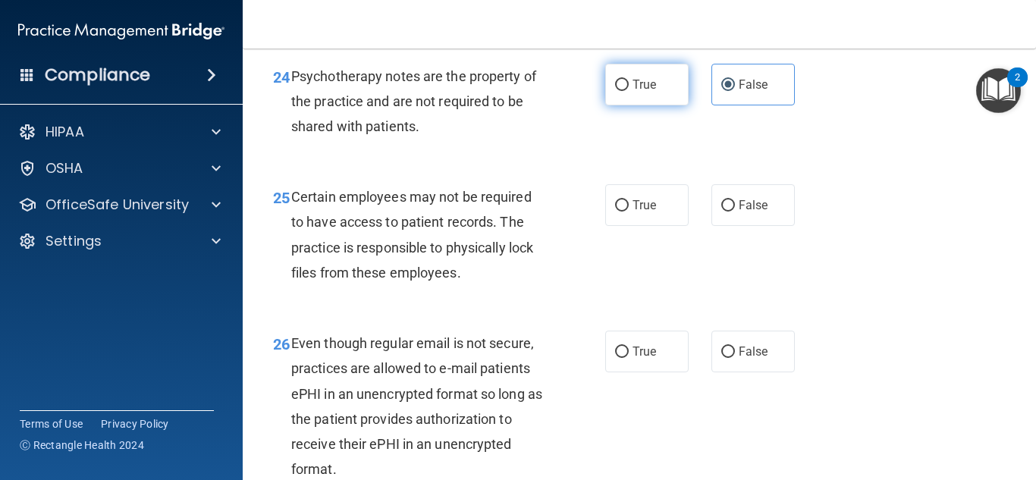
click at [661, 105] on label "True" at bounding box center [646, 85] width 83 height 42
click at [629, 91] on input "True" at bounding box center [622, 85] width 14 height 11
radio input "true"
radio input "false"
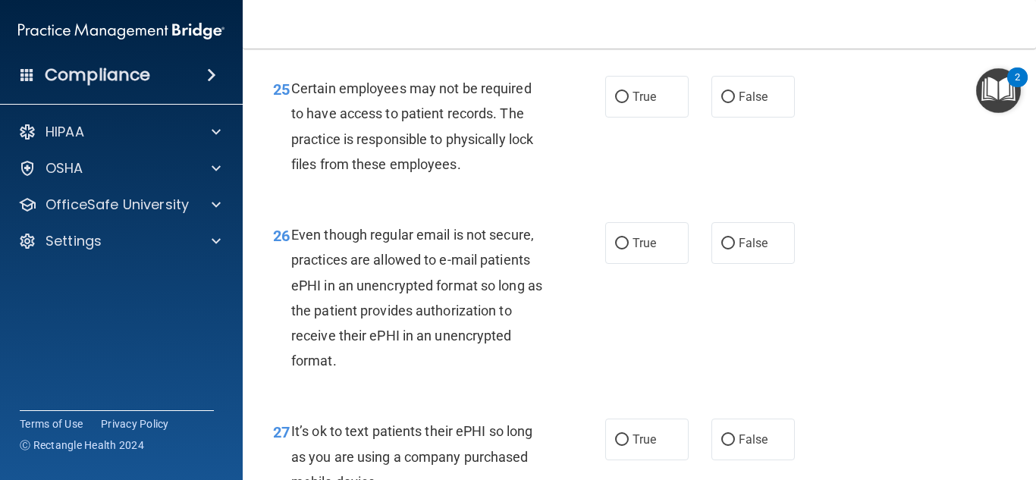
scroll to position [3883, 0]
click at [649, 102] on span "True" at bounding box center [644, 95] width 24 height 14
click at [629, 102] on input "True" at bounding box center [622, 95] width 14 height 11
radio input "true"
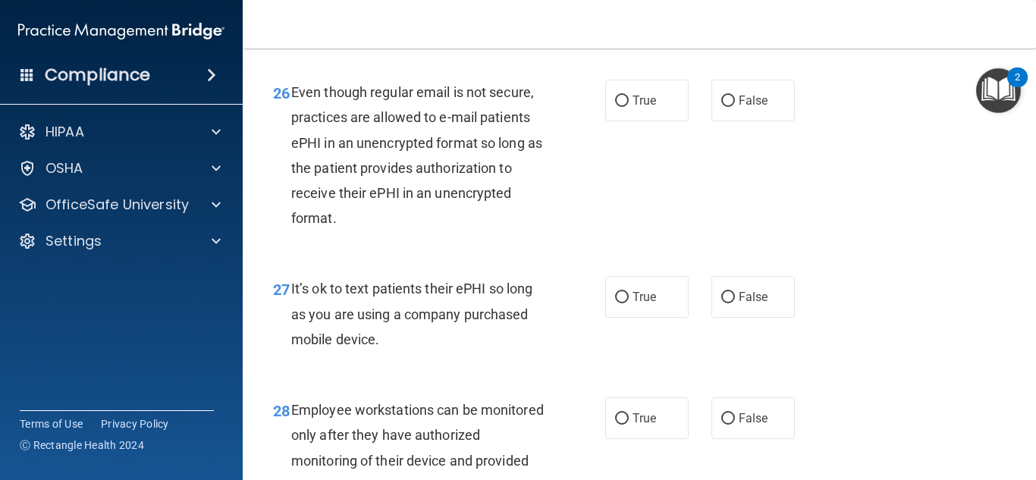
scroll to position [4025, 0]
click at [641, 106] on span "True" at bounding box center [644, 99] width 24 height 14
click at [629, 105] on input "True" at bounding box center [622, 99] width 14 height 11
radio input "true"
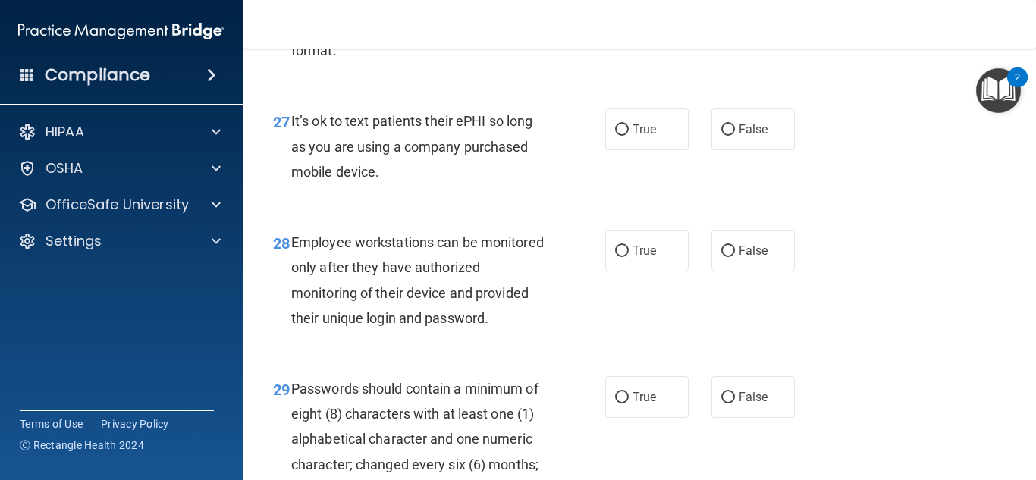
scroll to position [4194, 0]
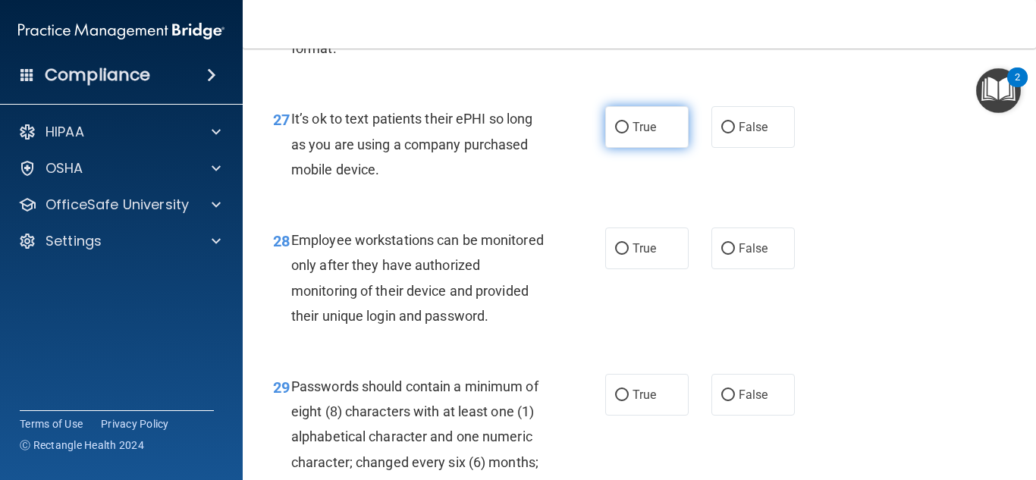
click at [644, 134] on span "True" at bounding box center [644, 127] width 24 height 14
click at [629, 133] on input "True" at bounding box center [622, 127] width 14 height 11
radio input "true"
click at [644, 134] on span "True" at bounding box center [644, 127] width 24 height 14
click at [629, 133] on input "True" at bounding box center [622, 127] width 14 height 11
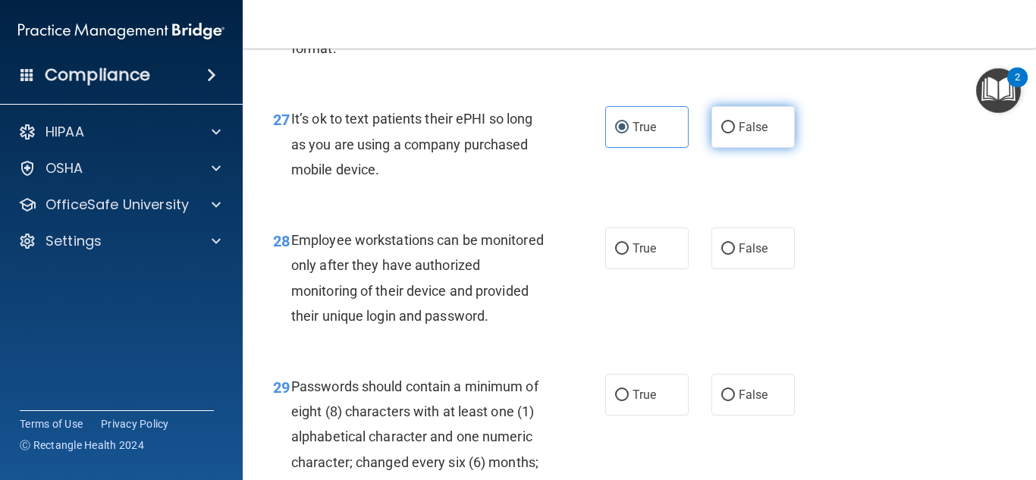
click at [723, 144] on label "False" at bounding box center [752, 127] width 83 height 42
click at [723, 133] on input "False" at bounding box center [728, 127] width 14 height 11
radio input "true"
radio input "false"
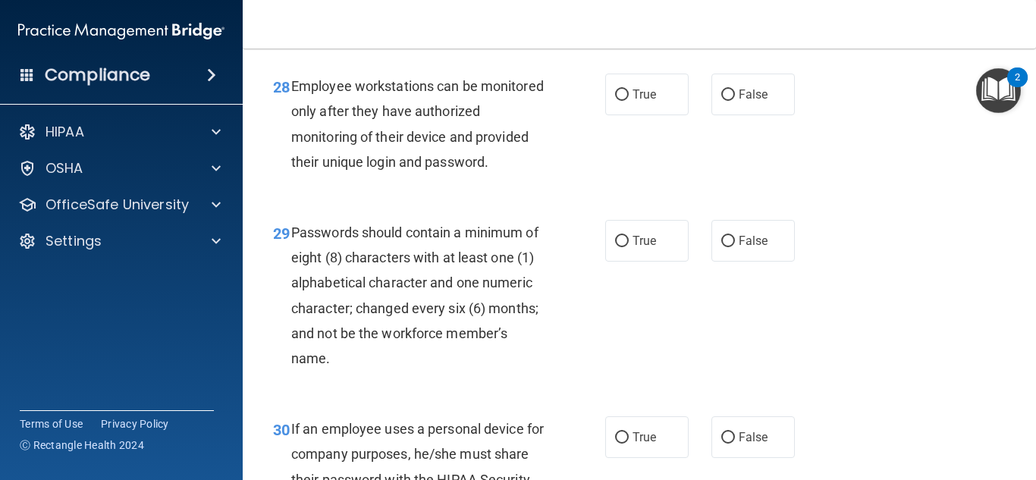
scroll to position [4369, 0]
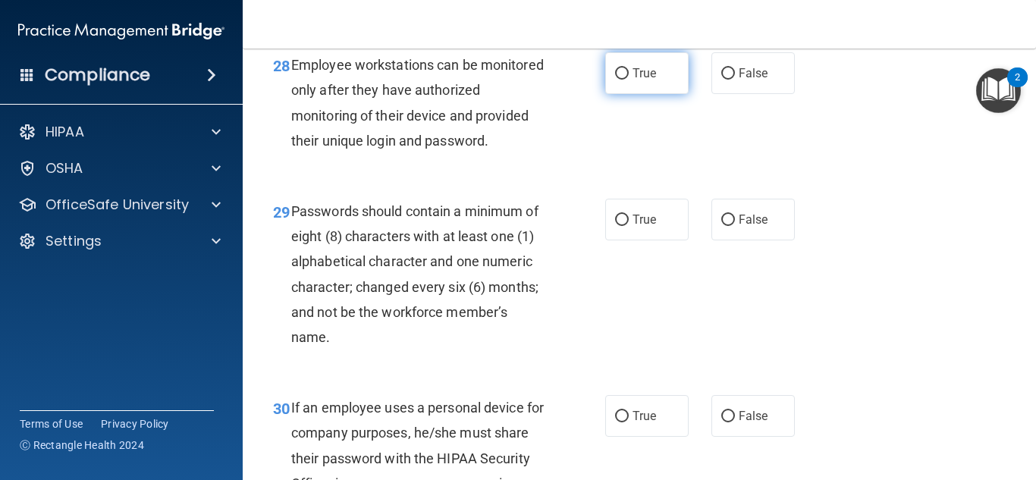
click at [662, 94] on label "True" at bounding box center [646, 73] width 83 height 42
click at [629, 80] on input "True" at bounding box center [622, 73] width 14 height 11
radio input "true"
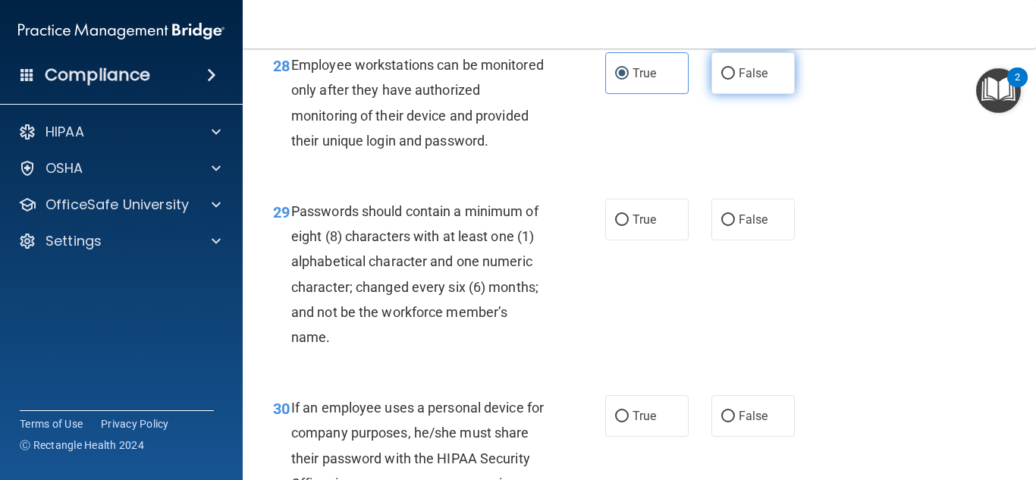
click at [723, 80] on input "False" at bounding box center [728, 73] width 14 height 11
radio input "true"
radio input "false"
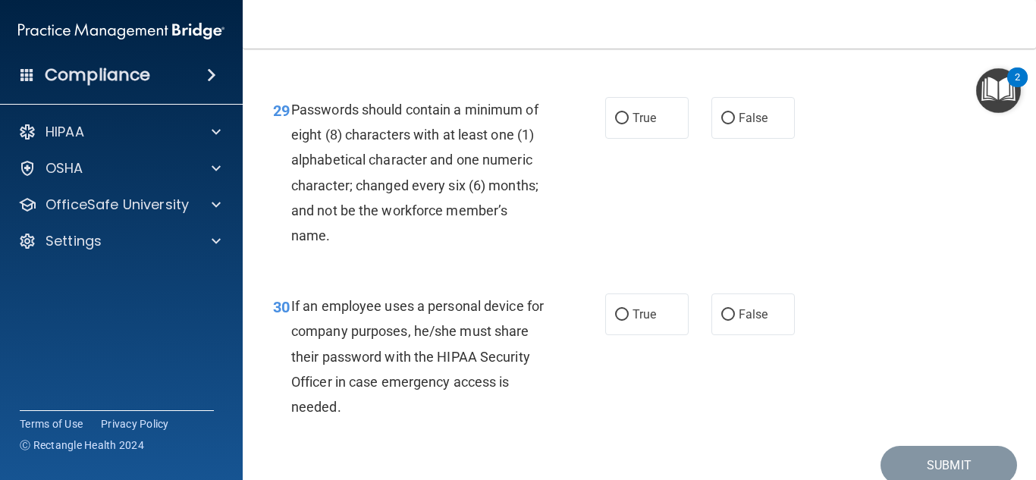
scroll to position [4477, 0]
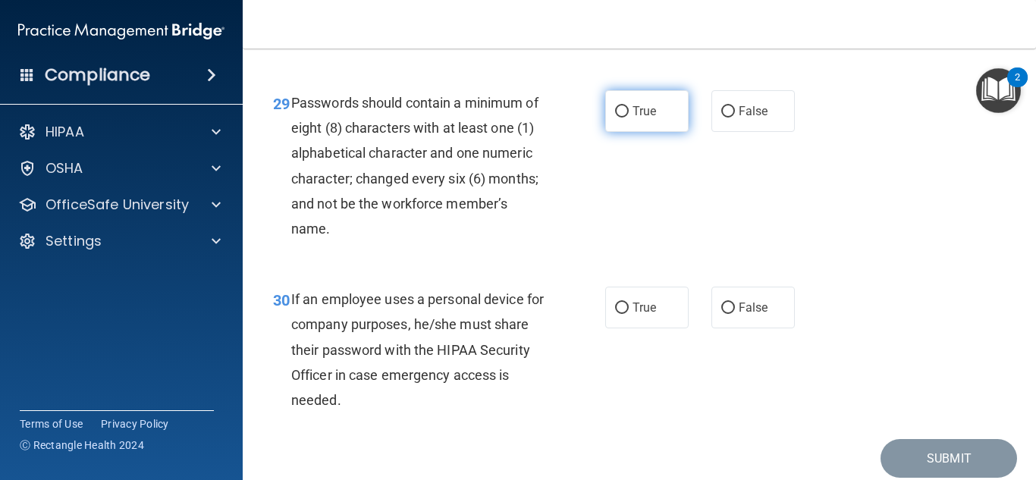
click at [632, 118] on span "True" at bounding box center [644, 111] width 24 height 14
click at [628, 118] on input "True" at bounding box center [622, 111] width 14 height 11
radio input "true"
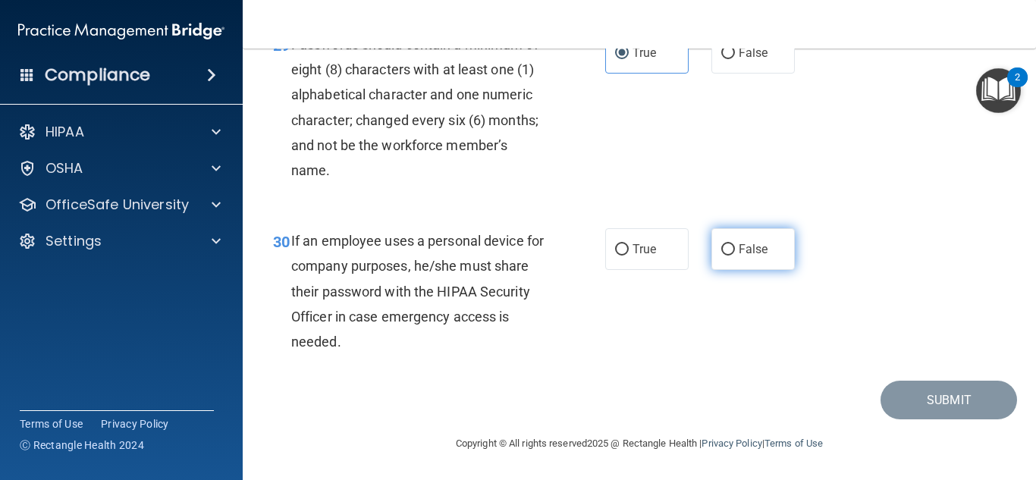
click at [725, 253] on input "False" at bounding box center [728, 249] width 14 height 11
radio input "true"
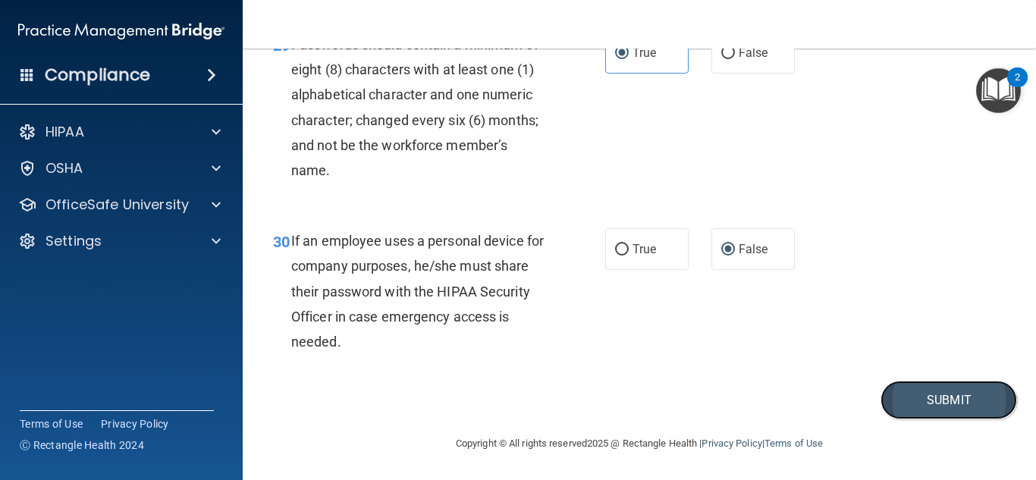
click at [949, 418] on button "Submit" at bounding box center [948, 400] width 136 height 39
